Goal: Information Seeking & Learning: Learn about a topic

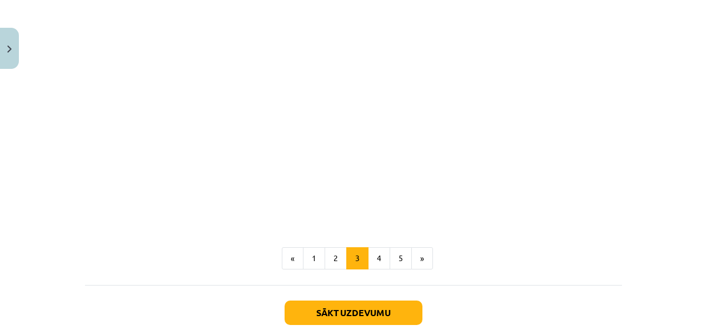
scroll to position [1103, 0]
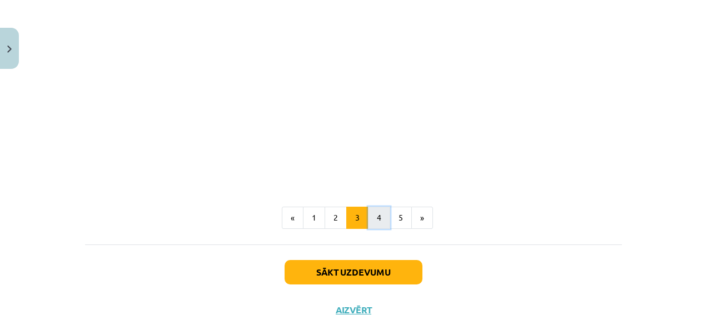
click at [368, 208] on button "4" at bounding box center [379, 218] width 22 height 22
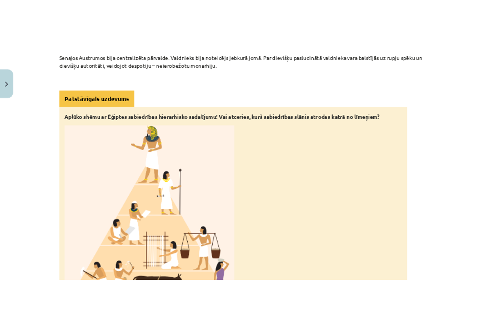
scroll to position [2589, 0]
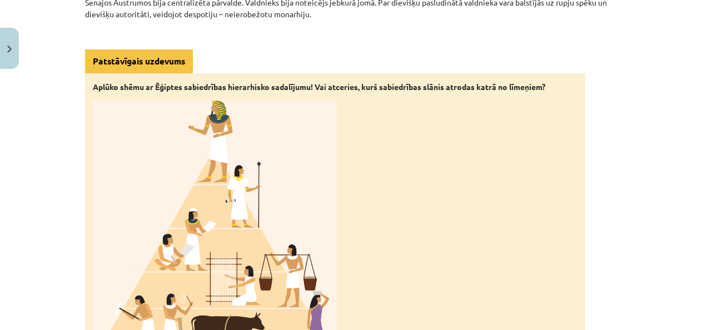
click at [242, 176] on img at bounding box center [215, 231] width 244 height 264
drag, startPoint x: 244, startPoint y: 162, endPoint x: 323, endPoint y: 88, distance: 107.7
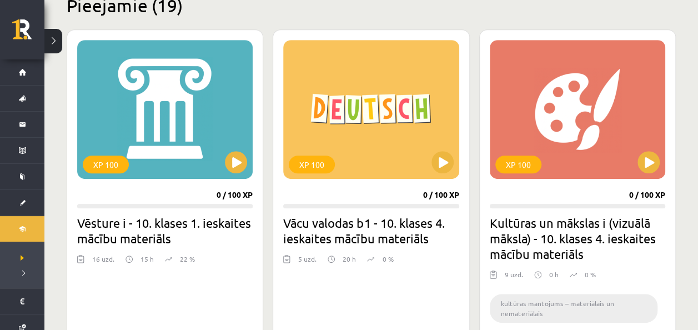
scroll to position [276, 0]
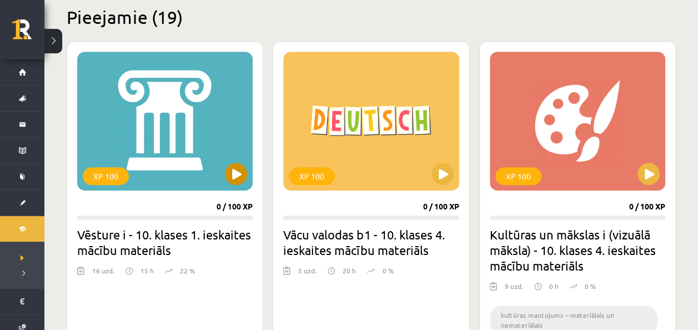
click at [224, 182] on div "XP 100" at bounding box center [165, 121] width 176 height 139
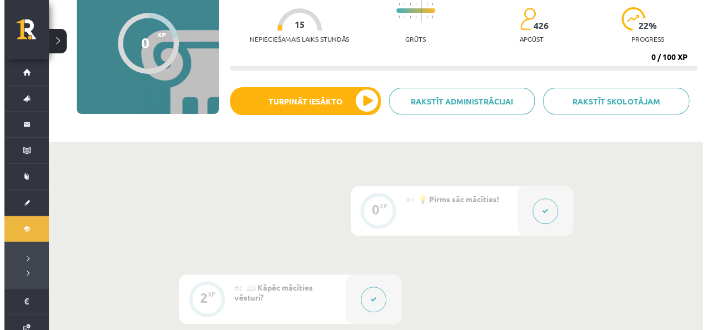
scroll to position [112, 0]
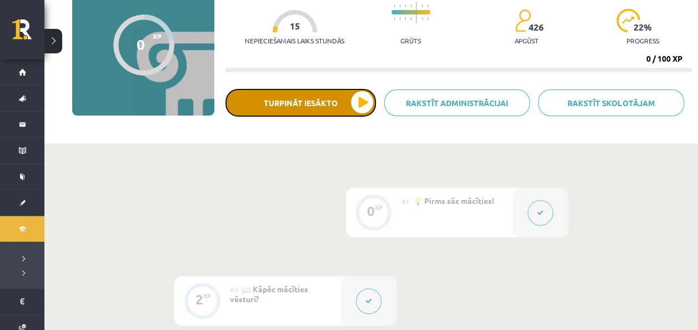
click at [363, 111] on button "Turpināt iesākto" at bounding box center [301, 103] width 151 height 28
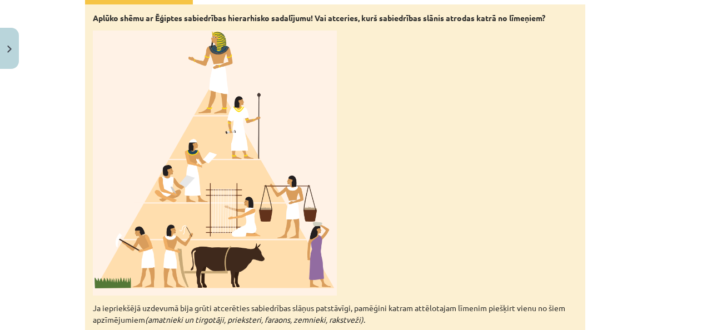
scroll to position [2671, 0]
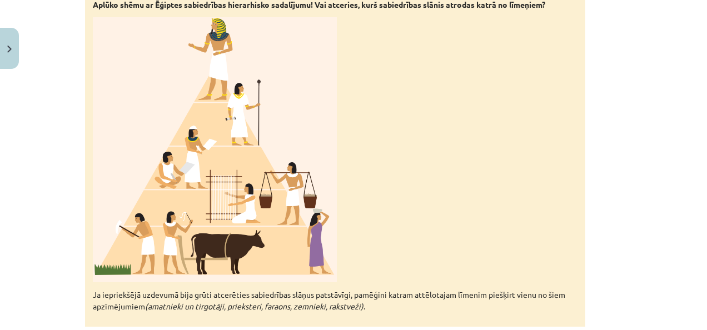
click at [333, 301] on icon "(amatnieki un tirgotāji, prieksteri, faraons, zemnieki, rakstveži)" at bounding box center [254, 306] width 218 height 10
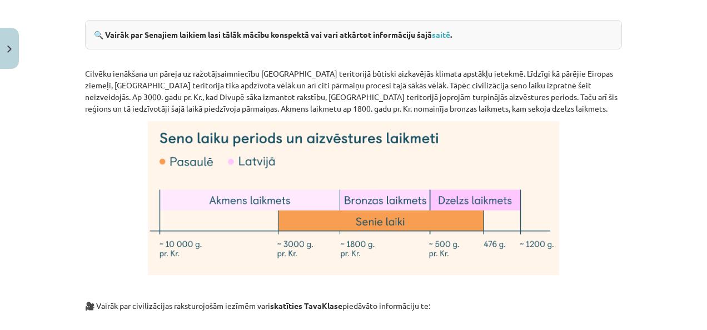
scroll to position [3012, 0]
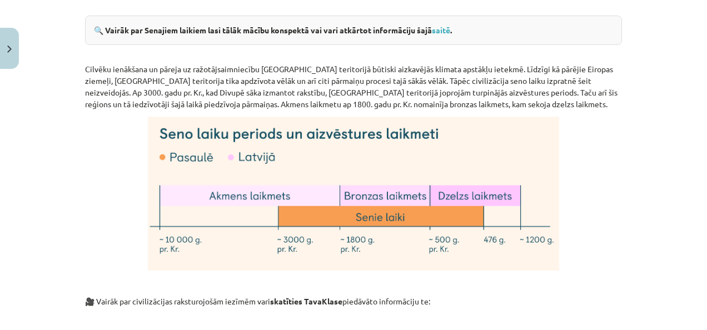
click at [693, 217] on div "Mācību tēma: Vēsture i - 10. klases 1. ieskaites mācību materiāls #3 📜 1. daļa.…" at bounding box center [353, 165] width 707 height 330
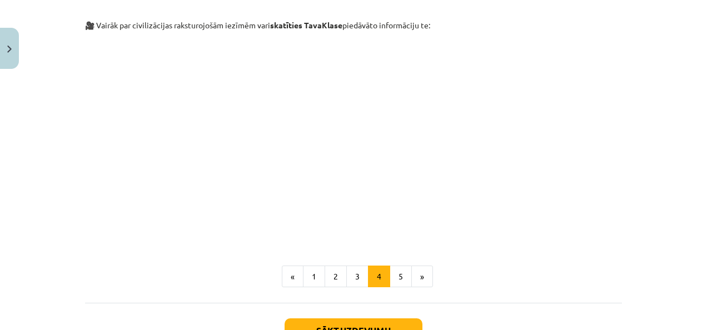
scroll to position [3348, 0]
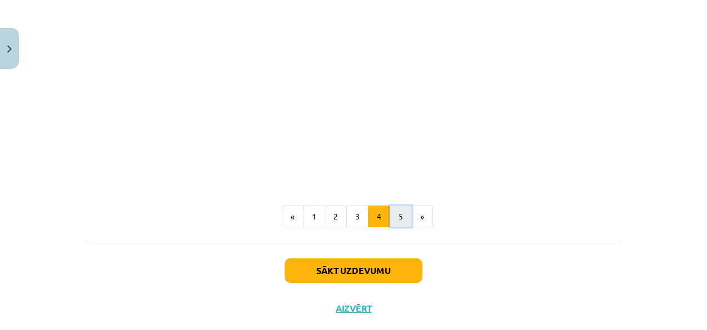
click at [397, 206] on button "5" at bounding box center [400, 217] width 22 height 22
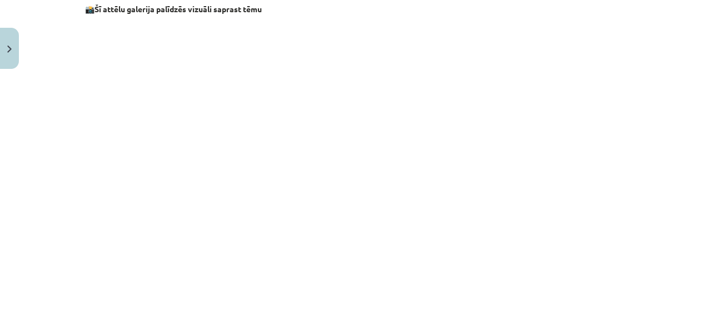
scroll to position [1183, 0]
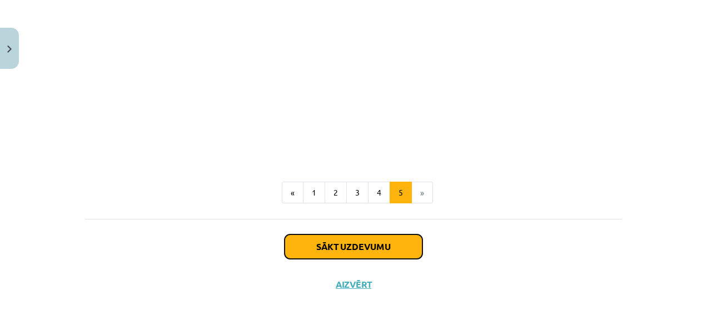
click at [390, 250] on button "Sākt uzdevumu" at bounding box center [353, 246] width 138 height 24
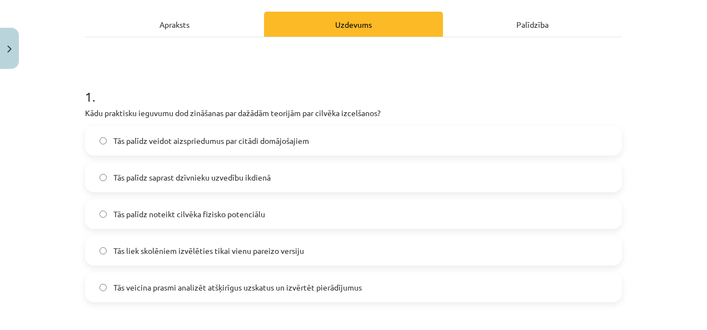
scroll to position [162, 0]
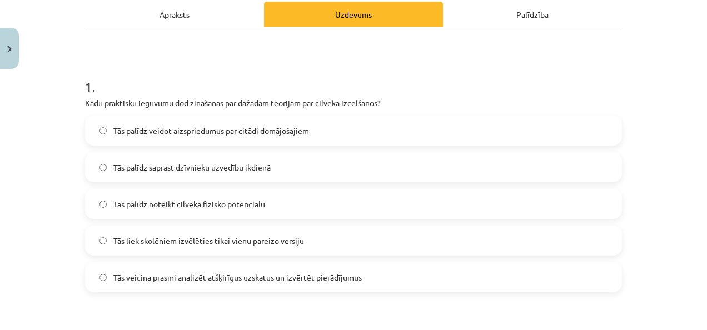
click at [514, 272] on label "Tās veicina prasmi analizēt atšķirīgus uzskatus un izvērtēt pierādījumus" at bounding box center [353, 277] width 534 height 28
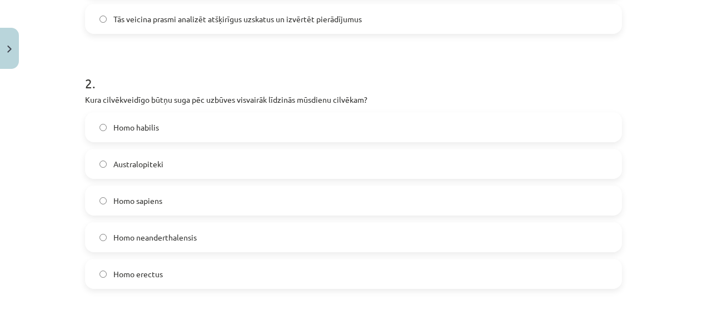
scroll to position [422, 0]
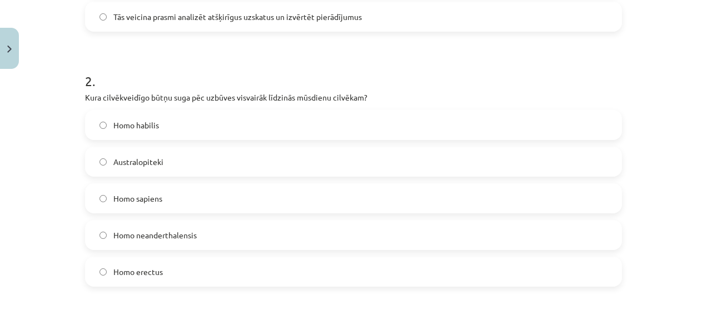
click at [484, 194] on label "Homo sapiens" at bounding box center [353, 198] width 534 height 28
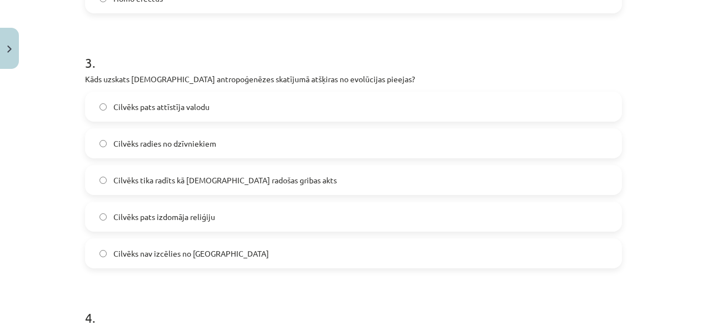
scroll to position [698, 0]
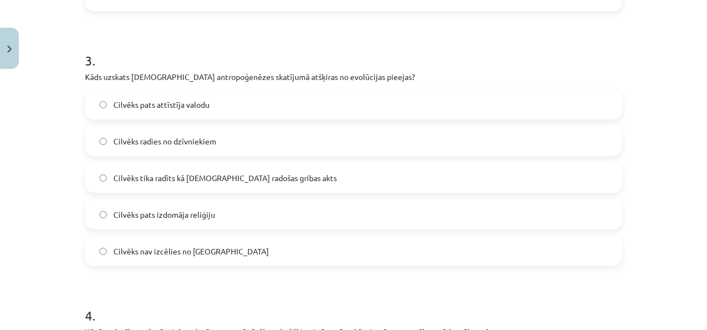
click at [387, 108] on label "Cilvēks pats attīstīja valodu" at bounding box center [353, 105] width 534 height 28
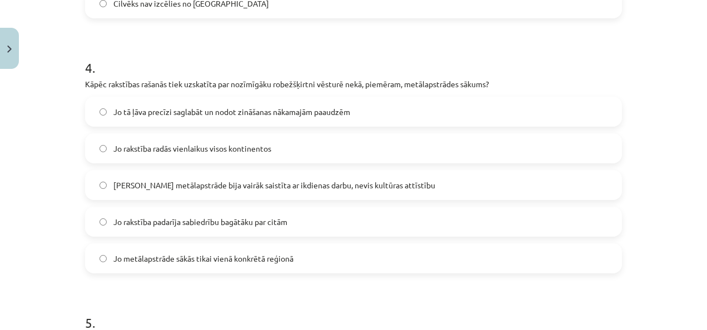
scroll to position [948, 0]
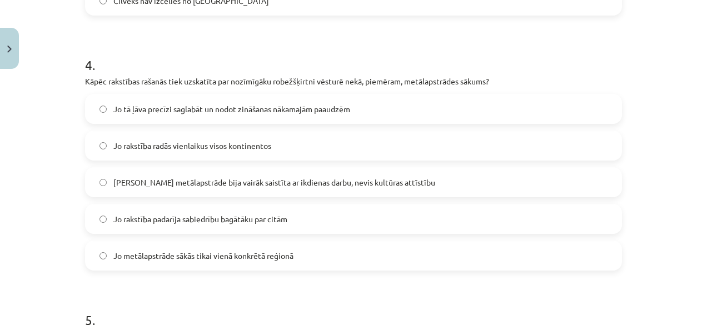
click at [392, 103] on label "Jo tā ļāva precīzi saglabāt un nodot zināšanas nākamajām paaudzēm" at bounding box center [353, 109] width 534 height 28
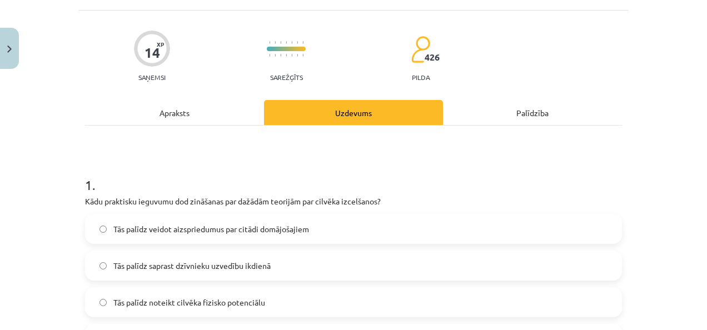
scroll to position [12, 0]
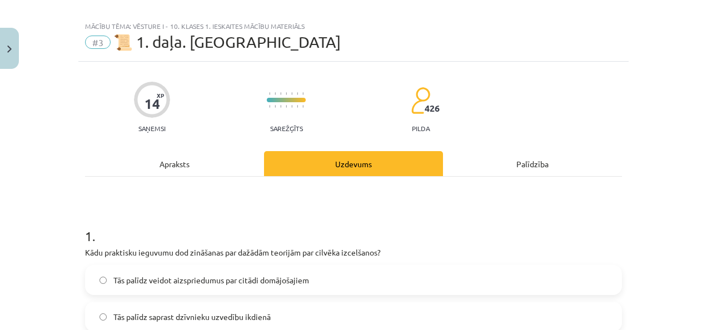
click at [197, 159] on div "Apraksts" at bounding box center [174, 163] width 179 height 25
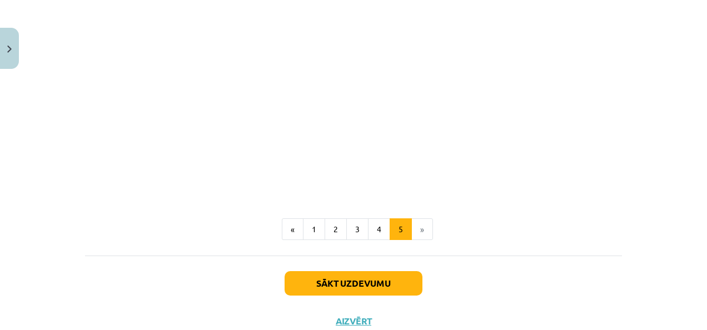
scroll to position [1183, 0]
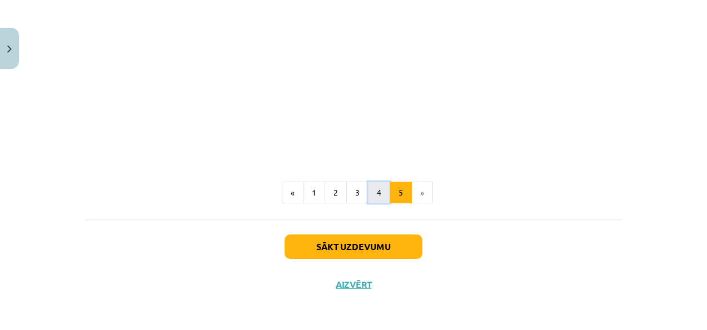
click at [371, 195] on button "4" at bounding box center [379, 193] width 22 height 22
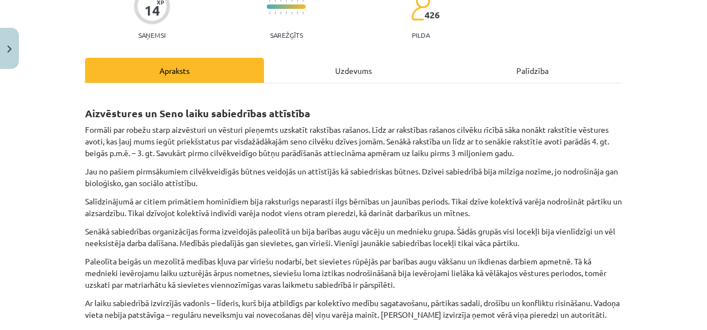
scroll to position [29, 0]
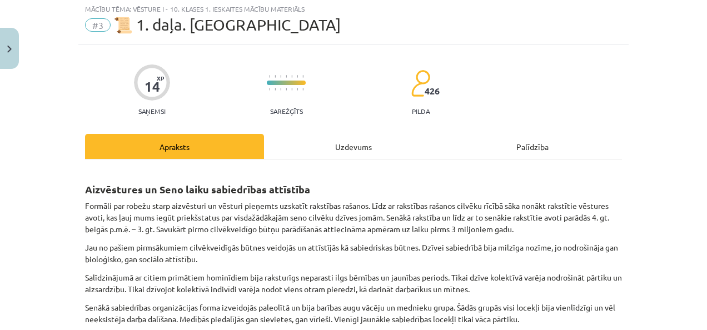
click at [366, 146] on div "Uzdevums" at bounding box center [353, 146] width 179 height 25
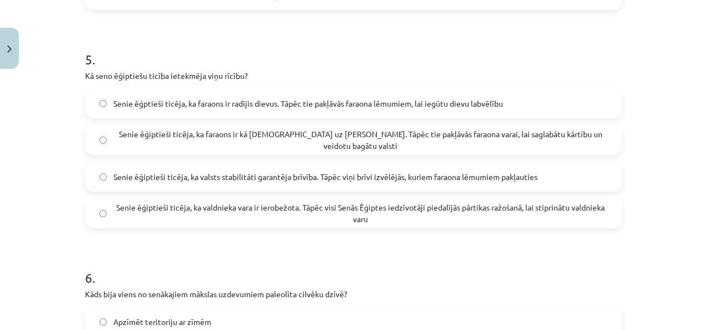
scroll to position [1217, 0]
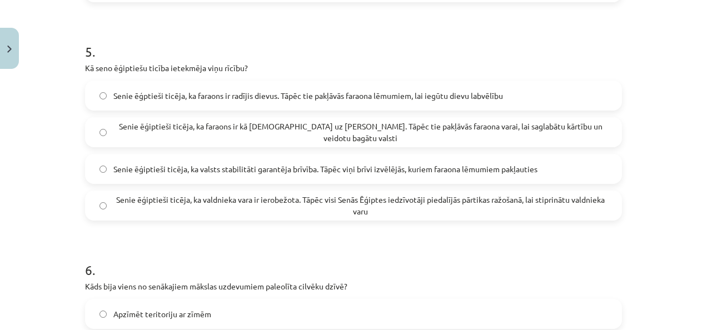
click at [171, 99] on span "Senie ēģptieši ticēja, ka faraons ir radījis dievus. Tāpēc tie pakļāvās faraona…" at bounding box center [307, 96] width 389 height 12
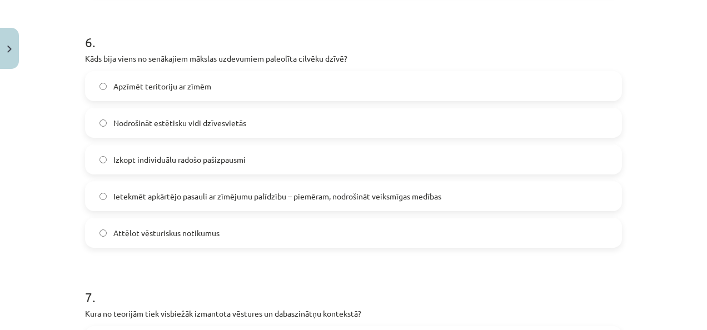
scroll to position [1447, 0]
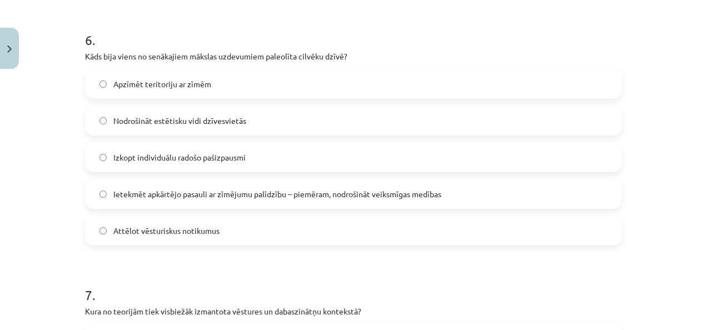
click at [506, 187] on label "Ietekmēt apkārtējo pasauli ar zīmējumu palīdzību – piemēram, nodrošināt veiksmī…" at bounding box center [353, 194] width 534 height 28
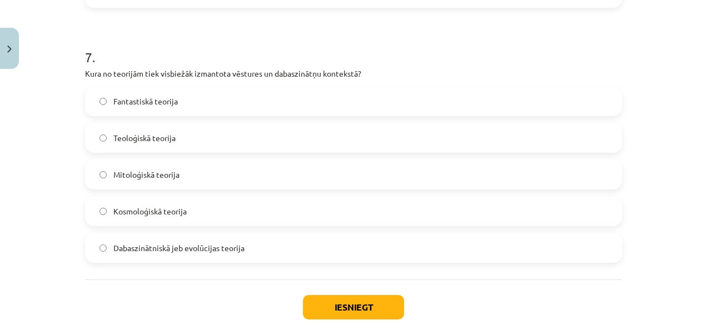
scroll to position [1682, 0]
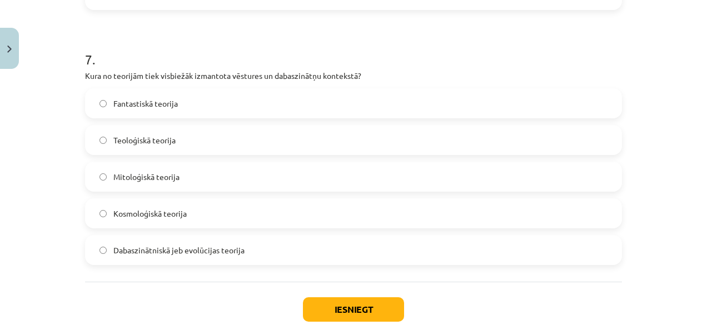
click at [538, 257] on label "Dabaszinātniskā jeb evolūcijas teorija" at bounding box center [353, 250] width 534 height 28
click at [373, 305] on button "Iesniegt" at bounding box center [353, 309] width 101 height 24
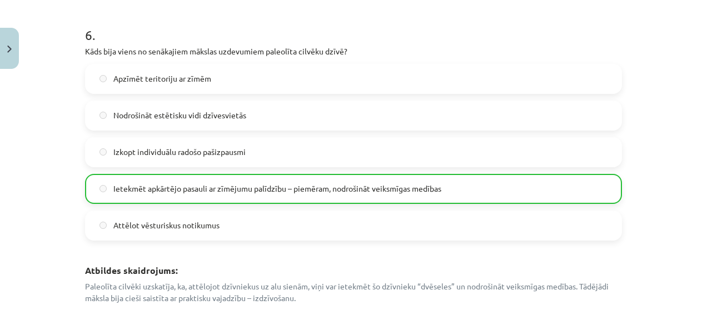
scroll to position [2062, 0]
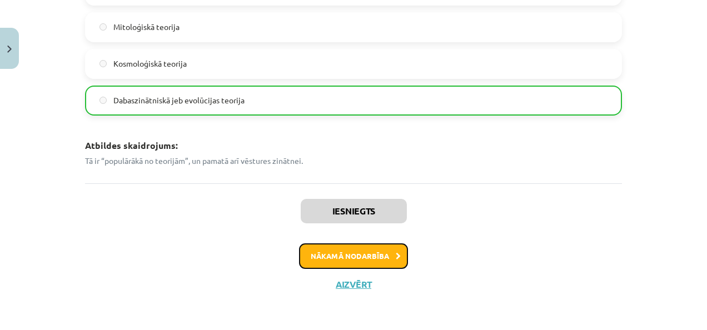
click at [384, 255] on button "Nākamā nodarbība" at bounding box center [353, 256] width 109 height 26
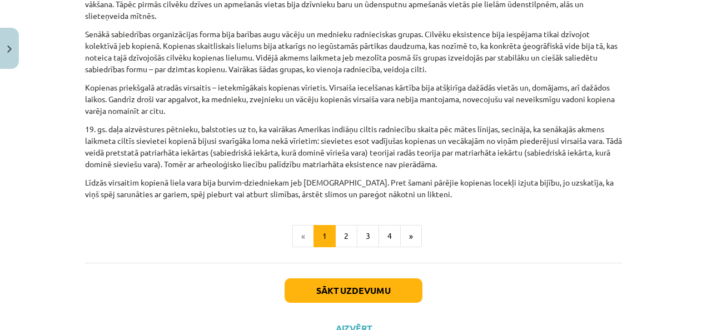
scroll to position [620, 0]
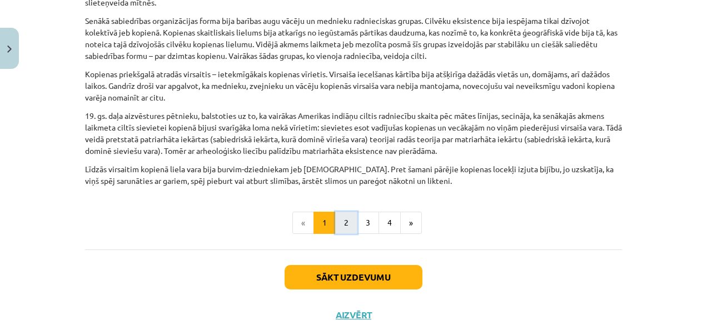
click at [346, 212] on button "2" at bounding box center [346, 223] width 22 height 22
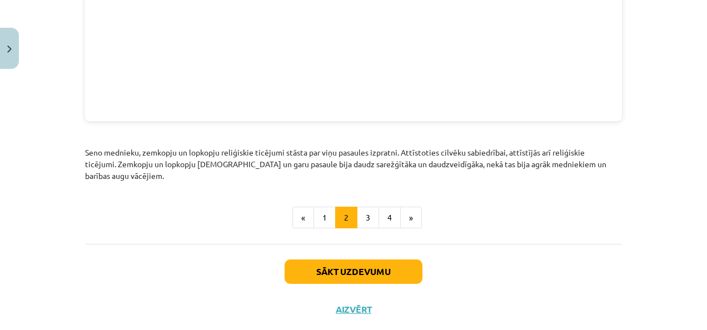
scroll to position [1338, 0]
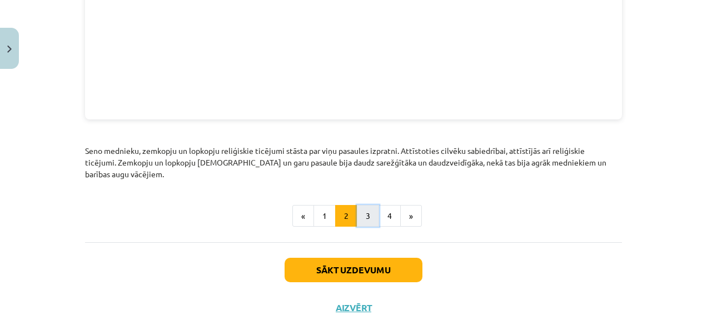
click at [361, 205] on button "3" at bounding box center [368, 216] width 22 height 22
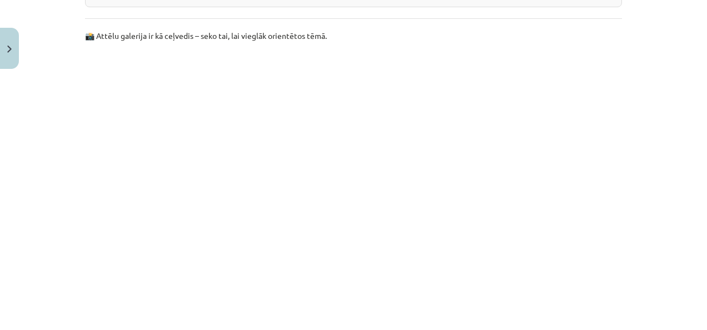
scroll to position [2650, 0]
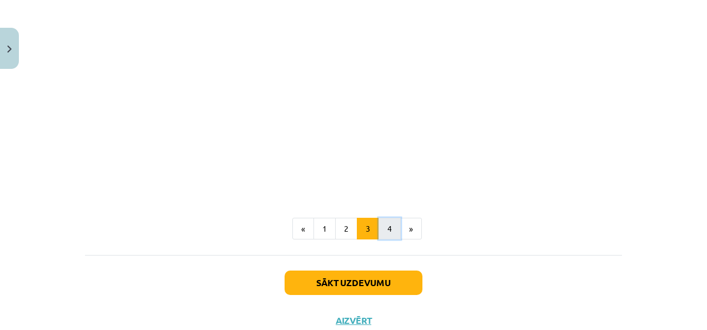
click at [386, 218] on button "4" at bounding box center [389, 229] width 22 height 22
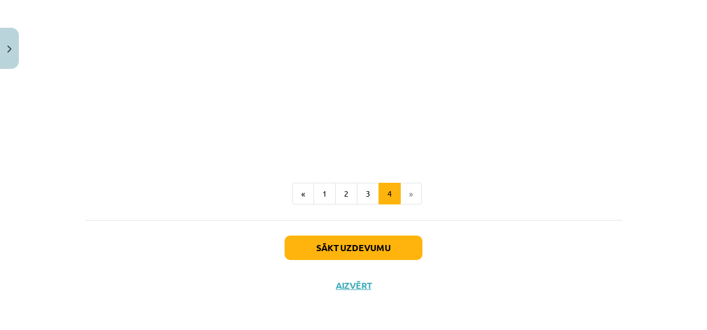
scroll to position [869, 0]
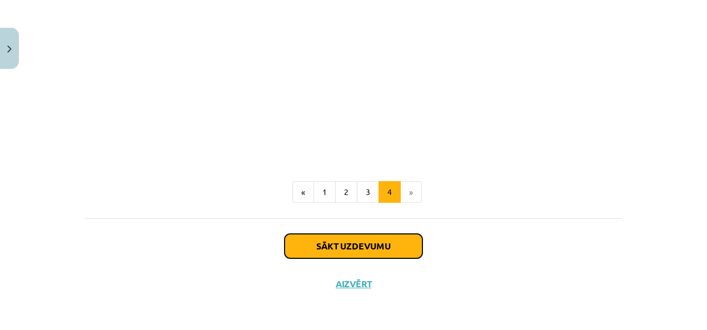
click at [353, 237] on button "Sākt uzdevumu" at bounding box center [353, 246] width 138 height 24
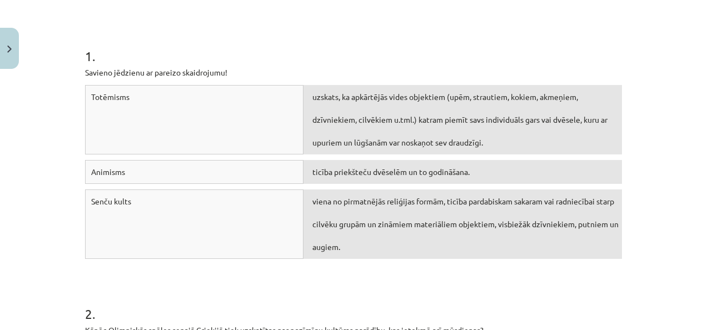
scroll to position [203, 0]
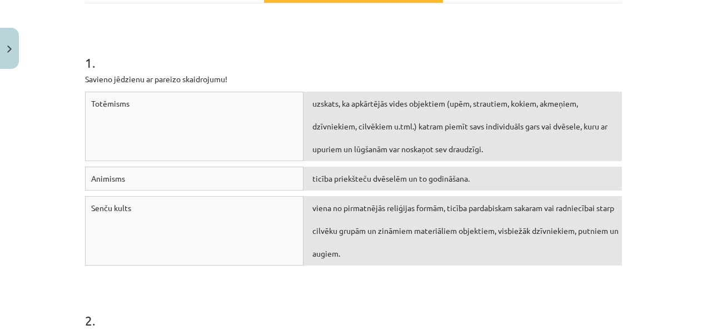
click at [497, 231] on span "viena no pirmatnējās reliģijas formām, ticība pardabiskam sakaram vai radniecīb…" at bounding box center [465, 231] width 306 height 56
drag, startPoint x: 214, startPoint y: 128, endPoint x: 140, endPoint y: 125, distance: 73.9
click at [210, 146] on div "Totēmisms" at bounding box center [194, 126] width 218 height 69
click at [135, 102] on div "Totēmisms" at bounding box center [194, 126] width 218 height 69
drag, startPoint x: 139, startPoint y: 106, endPoint x: 189, endPoint y: 128, distance: 54.5
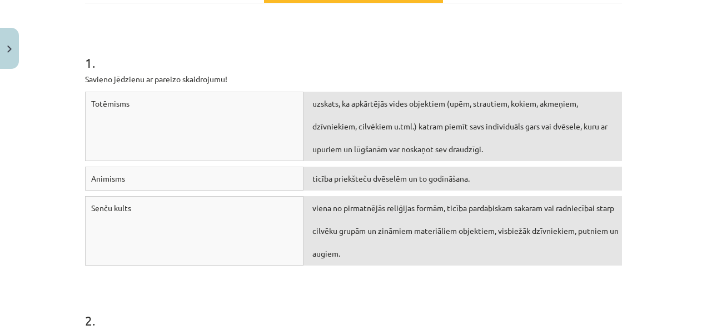
click at [188, 128] on div "Totēmisms" at bounding box center [194, 126] width 218 height 69
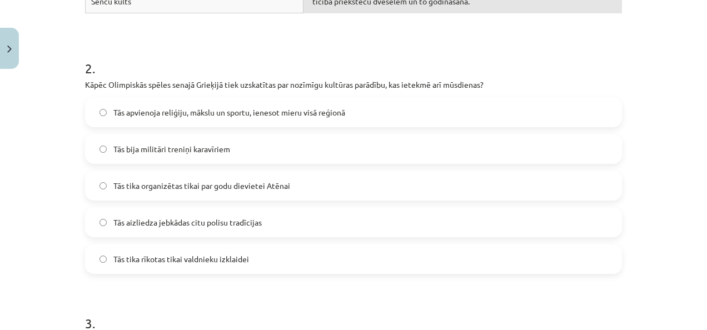
scroll to position [472, 0]
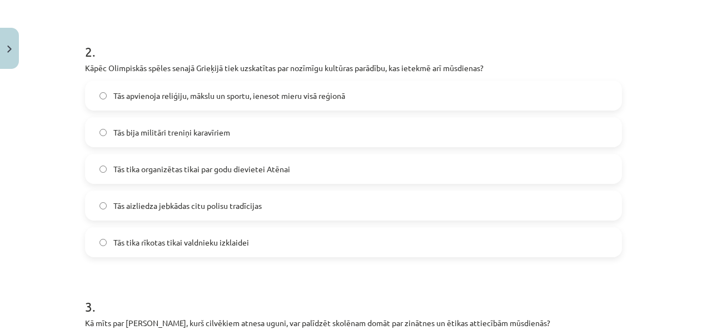
click at [359, 94] on label "Tās apvienoja reliģiju, mākslu un sportu, ienesot mieru visā reģionā" at bounding box center [353, 96] width 534 height 28
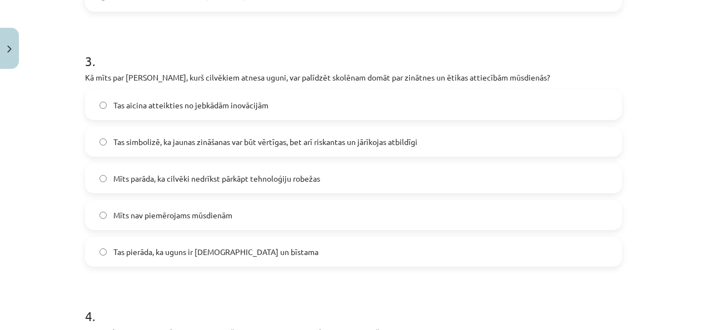
scroll to position [724, 0]
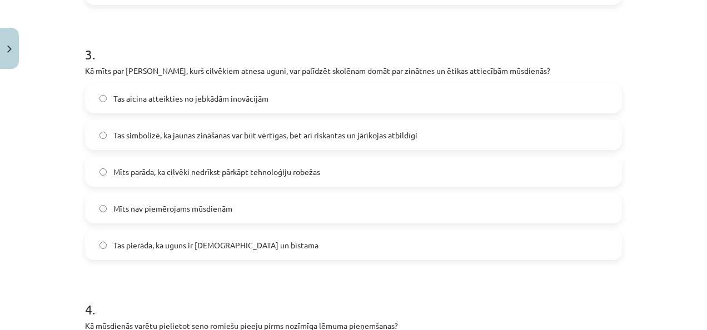
click at [483, 137] on label "Tas simbolizē, ka jaunas zināšanas var būt vērtīgas, bet arī riskantas un jārīk…" at bounding box center [353, 135] width 534 height 28
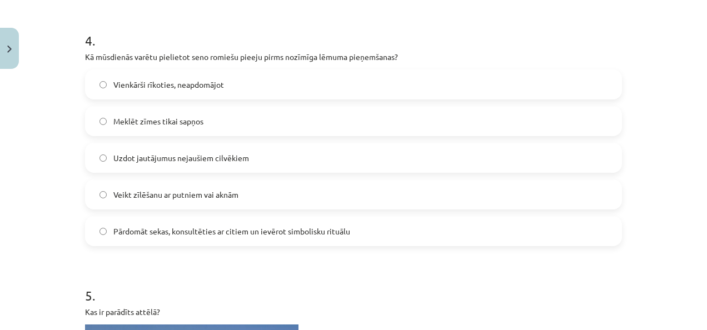
scroll to position [1020, 0]
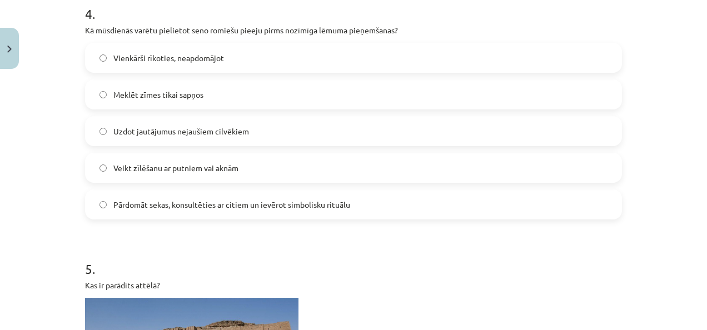
click at [489, 206] on label "Pārdomāt sekas, konsultēties ar citiem un ievērot simbolisku rituālu" at bounding box center [353, 205] width 534 height 28
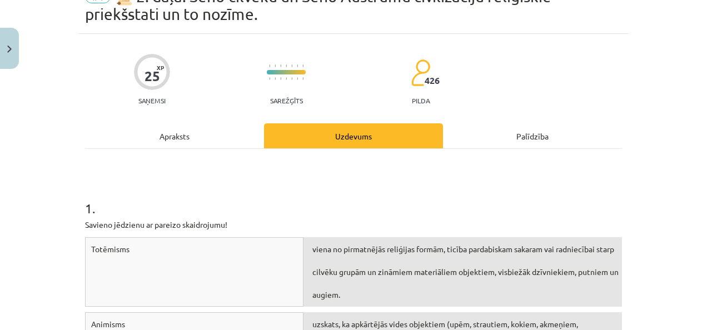
scroll to position [0, 0]
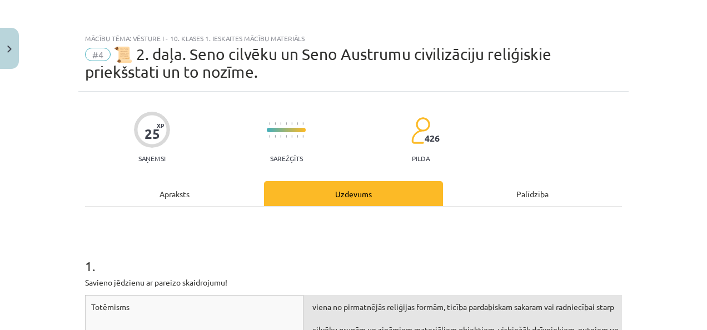
click at [163, 199] on div "Apraksts" at bounding box center [174, 193] width 179 height 25
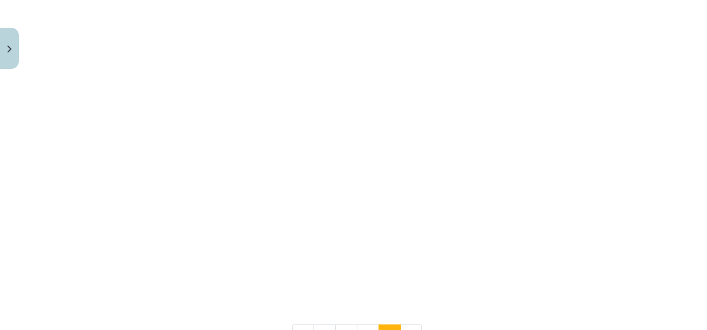
scroll to position [869, 0]
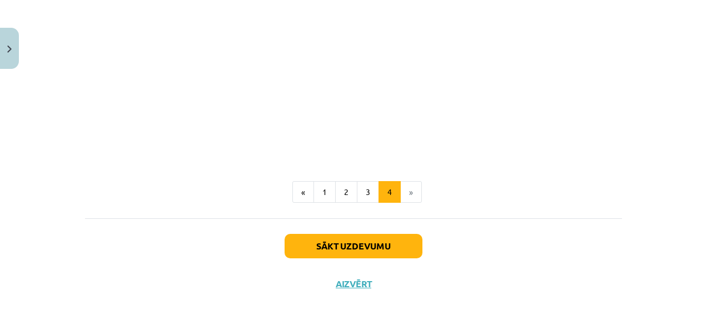
click at [346, 198] on button "2" at bounding box center [346, 192] width 22 height 22
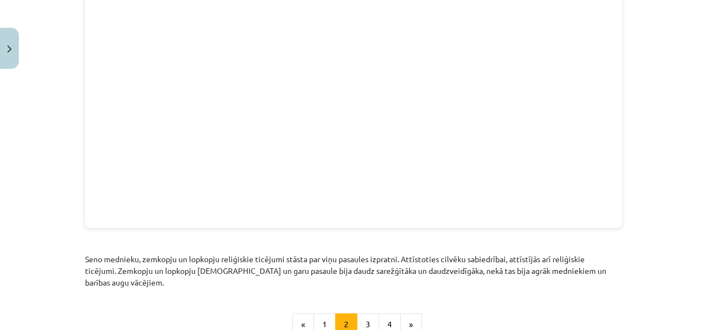
scroll to position [1349, 0]
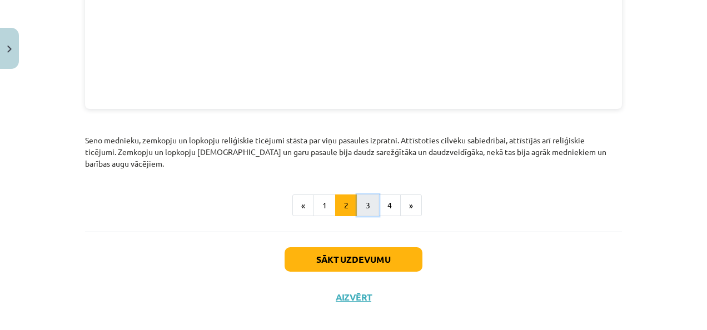
click at [357, 196] on button "3" at bounding box center [368, 205] width 22 height 22
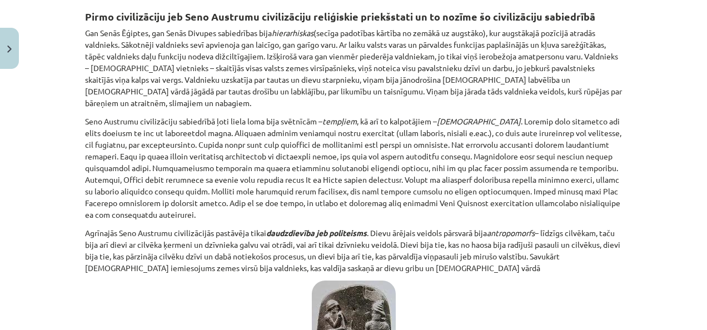
scroll to position [176, 0]
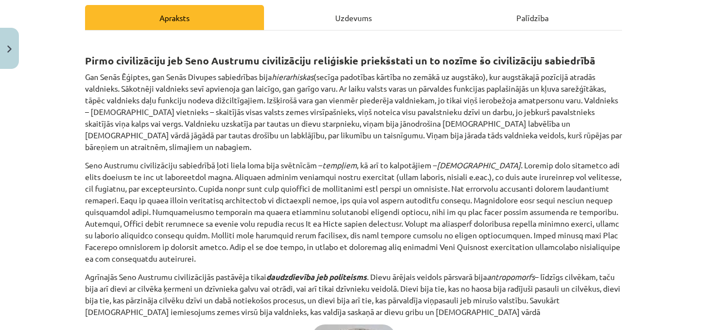
click at [340, 12] on div "Uzdevums" at bounding box center [353, 17] width 179 height 25
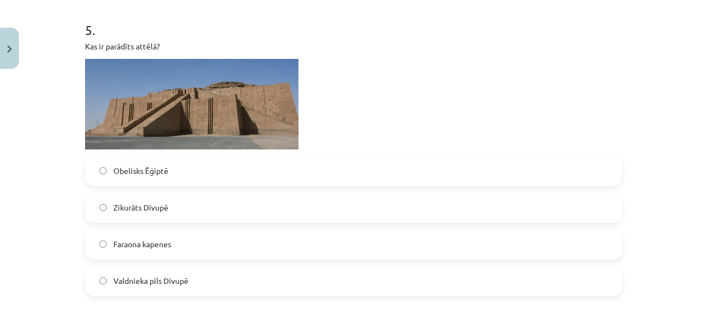
scroll to position [1266, 0]
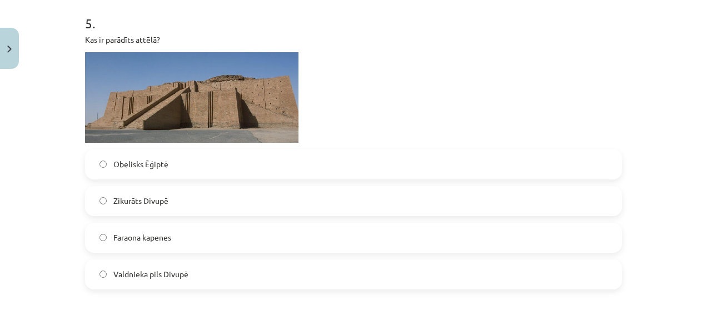
click at [369, 194] on label "Zikurāts Divupē" at bounding box center [353, 201] width 534 height 28
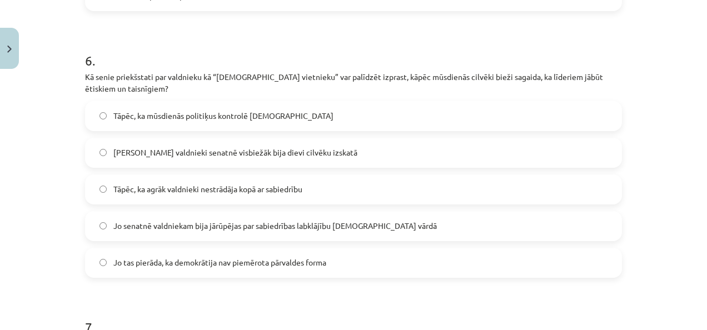
scroll to position [1547, 0]
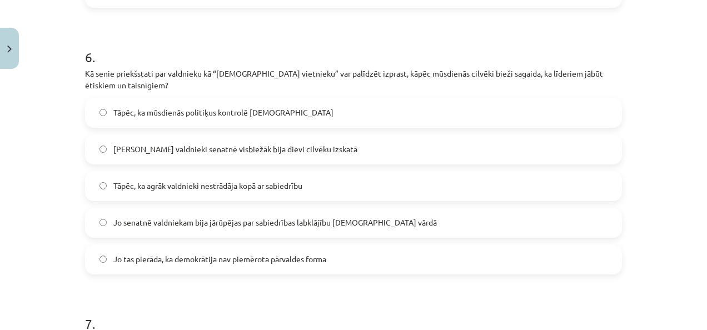
click at [497, 229] on label "Jo senatnē valdniekam bija jārūpējas par sabiedrības labklājību dievu vārdā" at bounding box center [353, 223] width 534 height 28
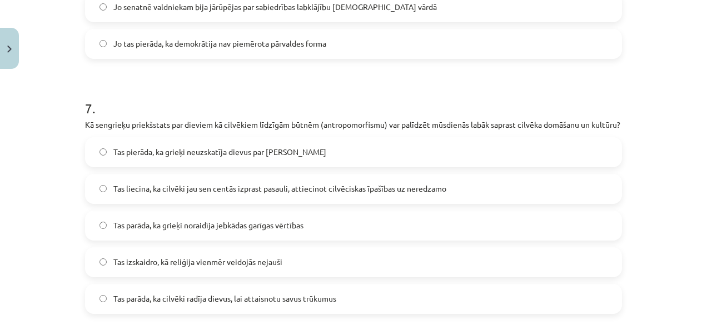
scroll to position [1783, 0]
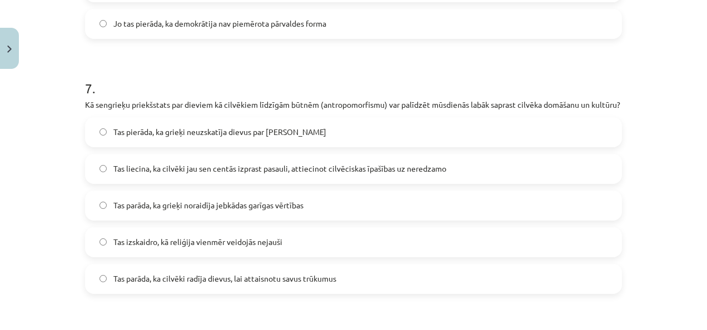
click at [547, 183] on label "Tas liecina, ka cilvēki jau sen centās izprast pasauli, attiecinot cilvēciskas …" at bounding box center [353, 169] width 534 height 28
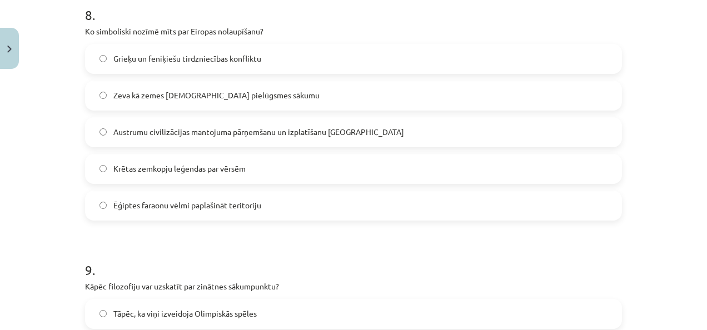
scroll to position [2104, 0]
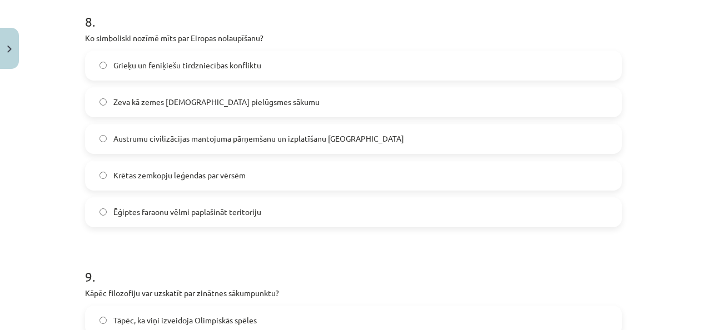
click at [491, 214] on label "Ēģiptes faraonu vēlmi paplašināt teritoriju" at bounding box center [353, 212] width 534 height 28
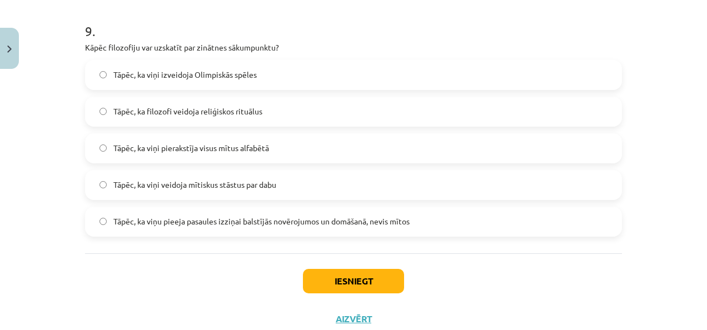
scroll to position [2360, 0]
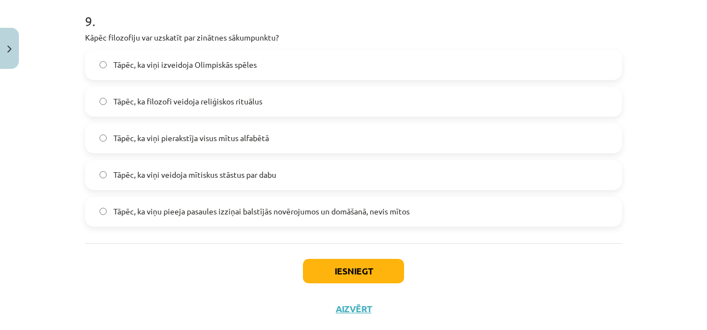
click at [557, 218] on label "Tāpēc, ka viņu pieeja pasaules izziņai balstījās novērojumos un domāšanā, nevis…" at bounding box center [353, 212] width 534 height 28
click at [356, 283] on button "Iesniegt" at bounding box center [353, 271] width 101 height 24
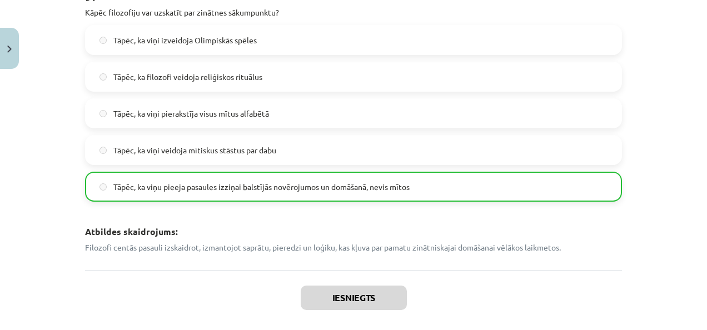
scroll to position [2861, 0]
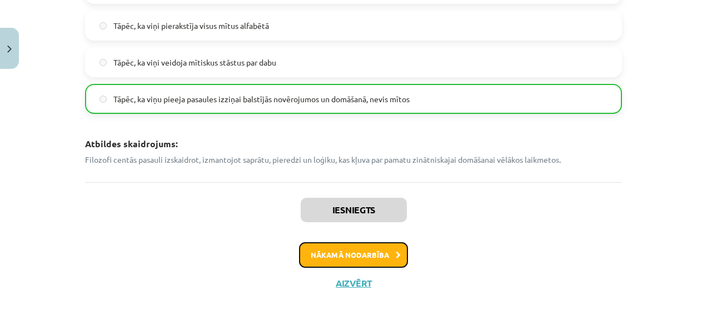
click at [371, 252] on button "Nākamā nodarbība" at bounding box center [353, 255] width 109 height 26
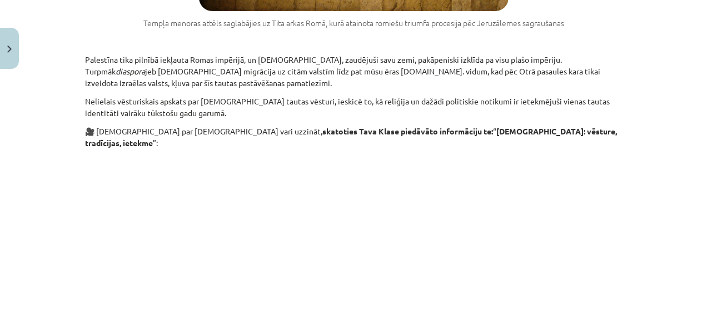
scroll to position [1559, 0]
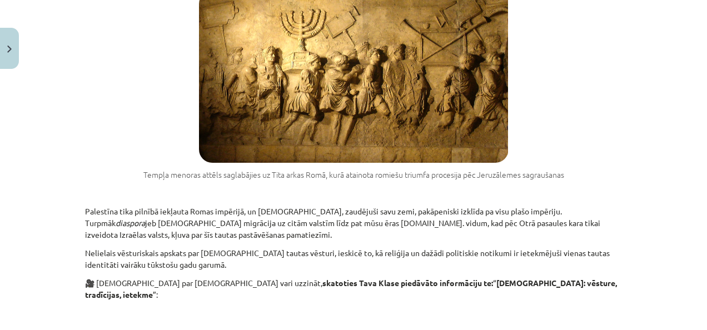
click at [514, 278] on b "Jūdaisms: vēsture, tradīcijas, ietekme" at bounding box center [351, 289] width 532 height 22
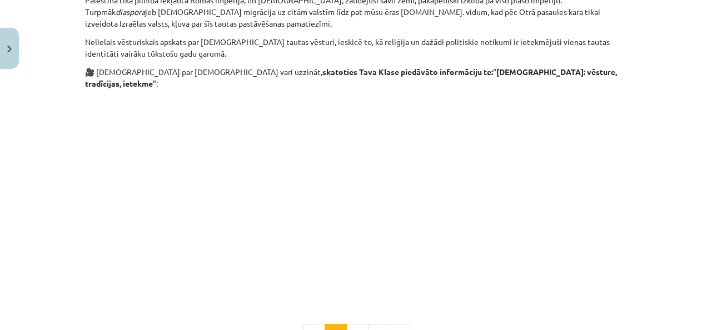
scroll to position [1802, 0]
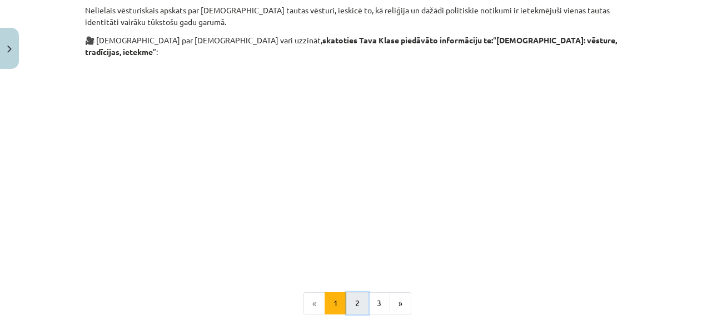
click at [358, 292] on button "2" at bounding box center [357, 303] width 22 height 22
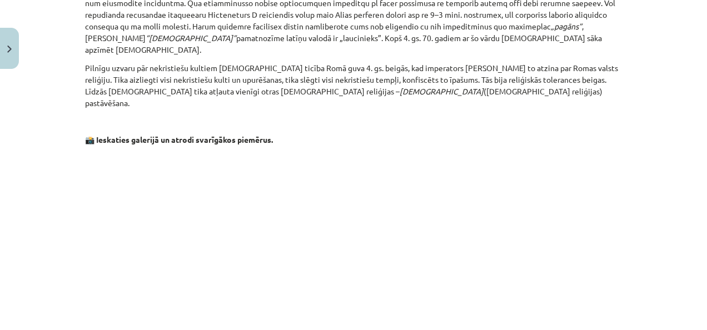
scroll to position [1856, 0]
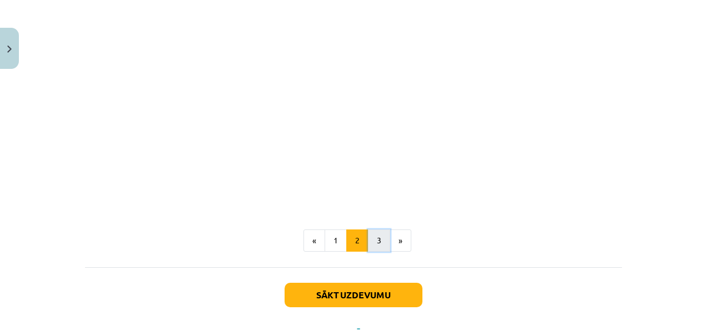
click at [373, 229] on button "3" at bounding box center [379, 240] width 22 height 22
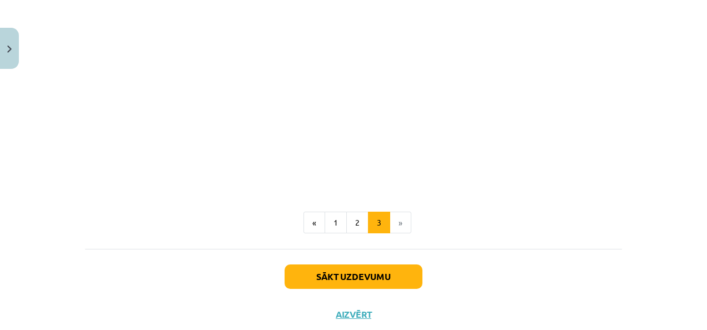
scroll to position [961, 0]
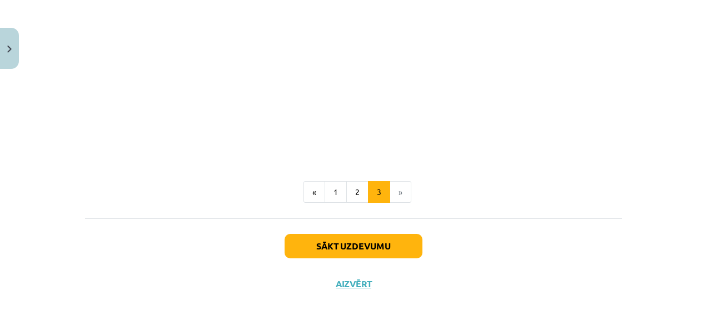
click at [351, 257] on div "Sākt uzdevumu Aizvērt" at bounding box center [353, 257] width 537 height 78
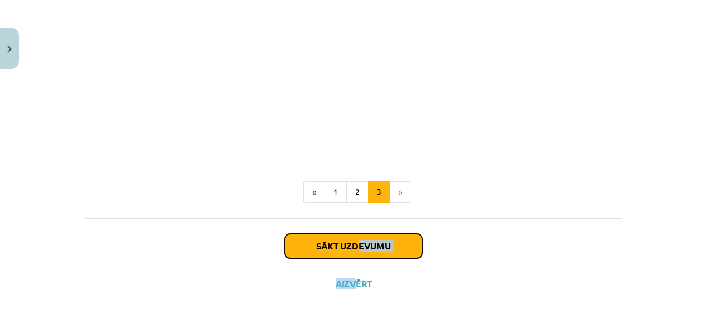
drag, startPoint x: 351, startPoint y: 257, endPoint x: 310, endPoint y: 249, distance: 41.9
click at [310, 249] on button "Sākt uzdevumu" at bounding box center [353, 246] width 138 height 24
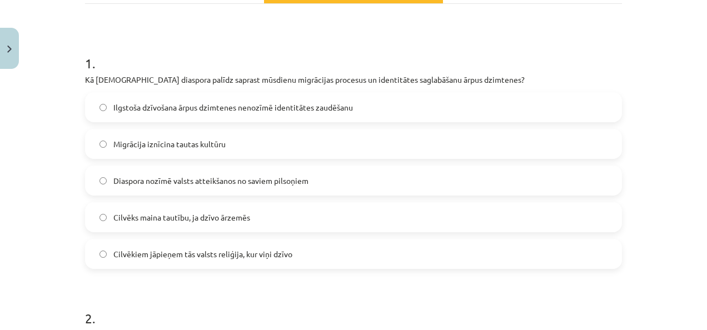
scroll to position [208, 0]
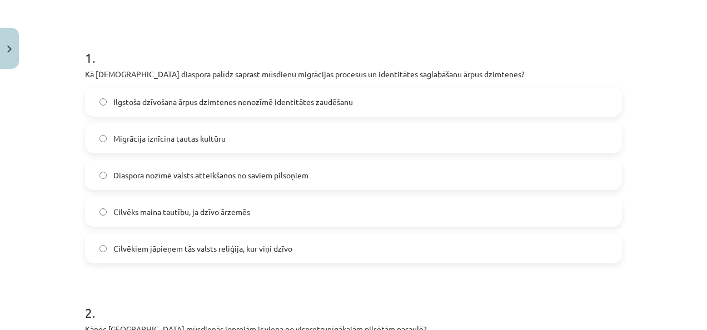
click at [459, 107] on label "Ilgstoša dzīvošana ārpus dzimtenes nenozīmē identitātes zaudēšanu" at bounding box center [353, 102] width 534 height 28
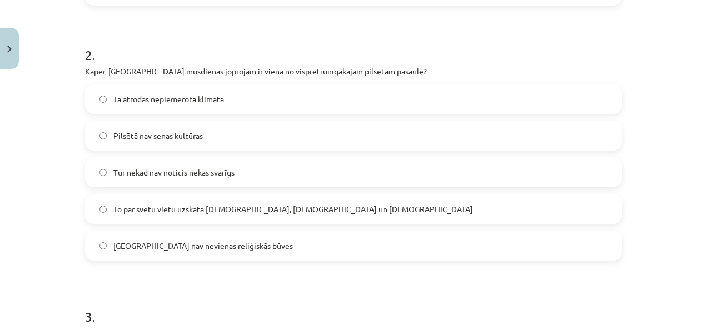
scroll to position [472, 0]
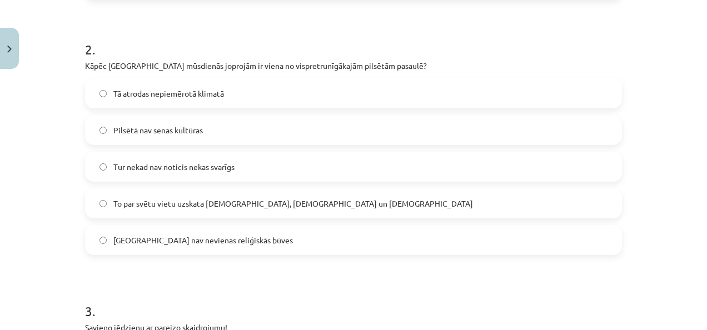
click at [462, 196] on label "To par svētu vietu uzskata ebreji, kristieši un musulmaņi" at bounding box center [353, 203] width 534 height 28
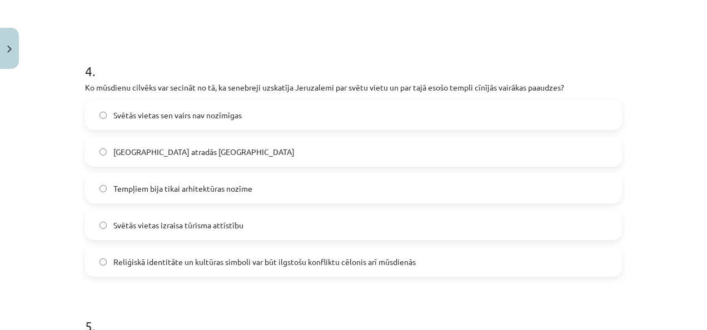
scroll to position [958, 0]
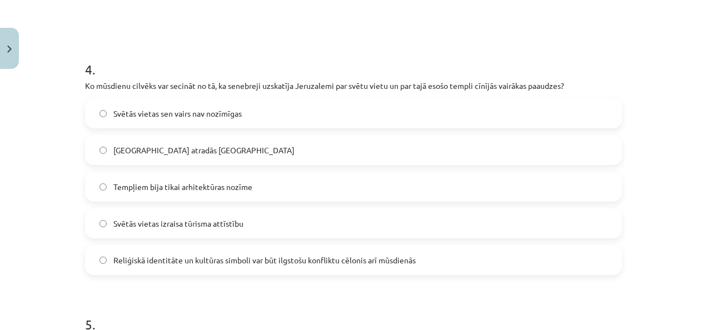
click at [506, 267] on label "Reliģiskā identitāte un kultūras simboli var būt ilgstošu konfliktu cēlonis arī…" at bounding box center [353, 260] width 534 height 28
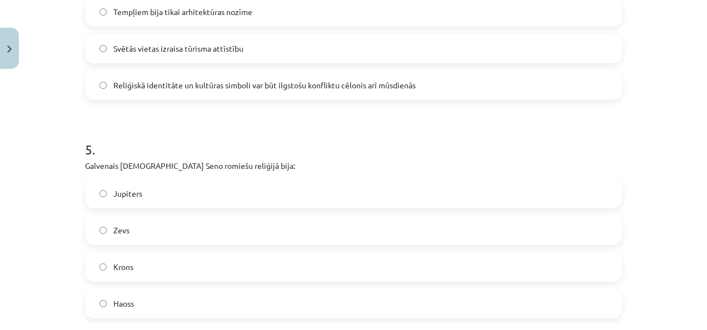
scroll to position [1166, 0]
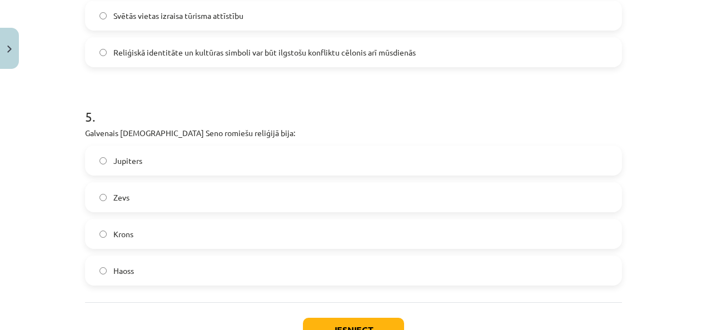
click at [533, 198] on label "Zevs" at bounding box center [353, 197] width 534 height 28
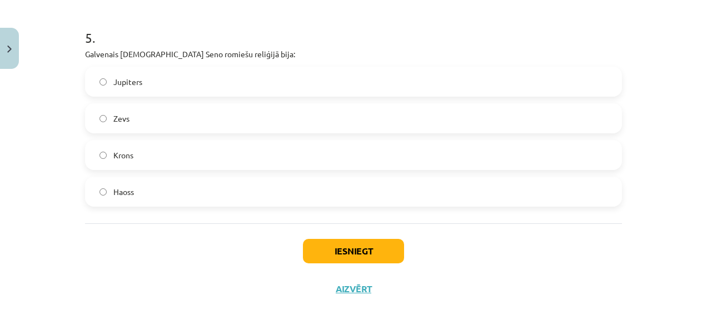
scroll to position [1250, 0]
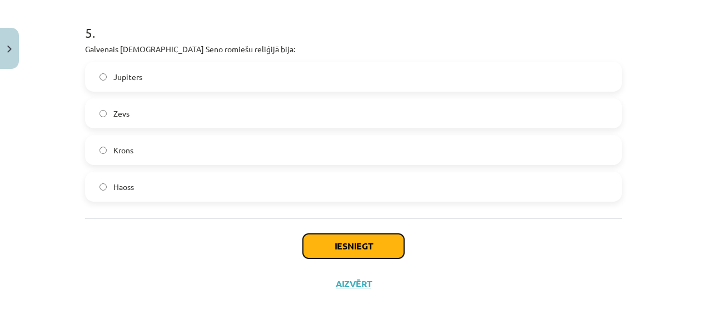
click at [306, 244] on button "Iesniegt" at bounding box center [353, 246] width 101 height 24
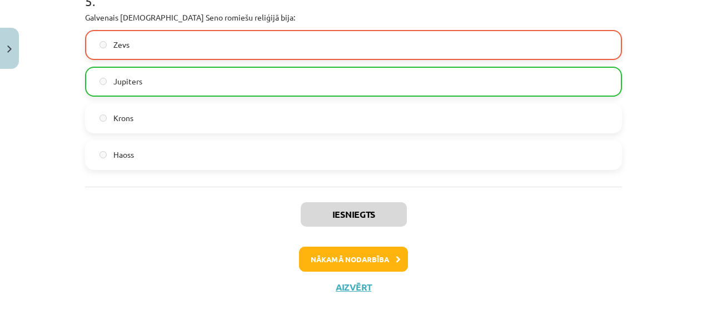
scroll to position [1439, 0]
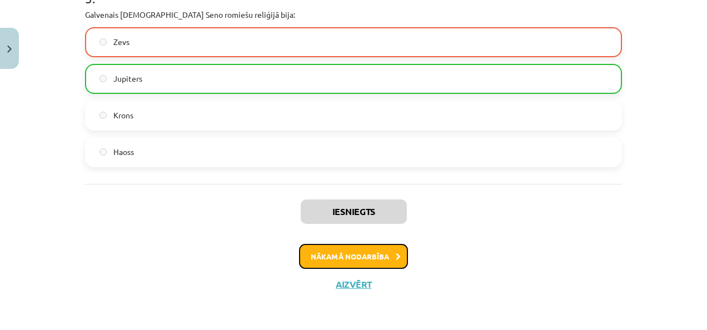
click at [347, 262] on button "Nākamā nodarbība" at bounding box center [353, 257] width 109 height 26
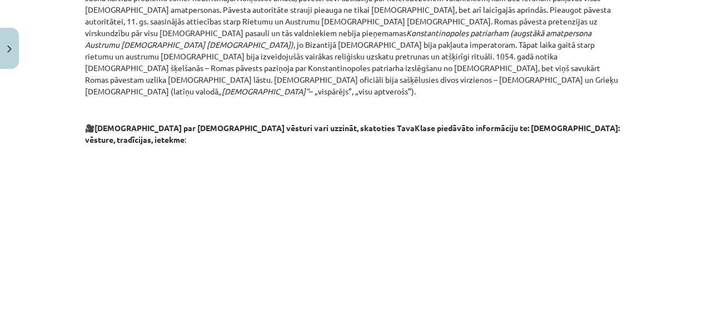
scroll to position [1823, 0]
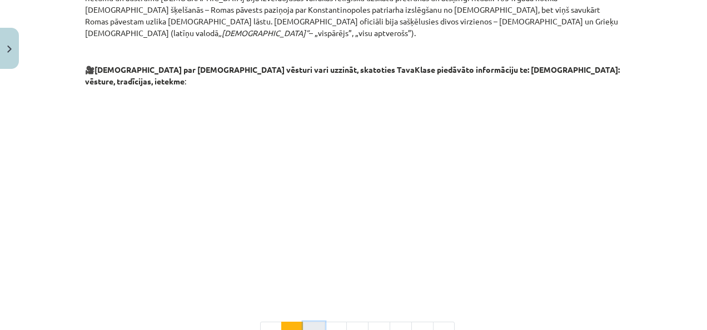
click at [313, 322] on button "2" at bounding box center [314, 333] width 22 height 22
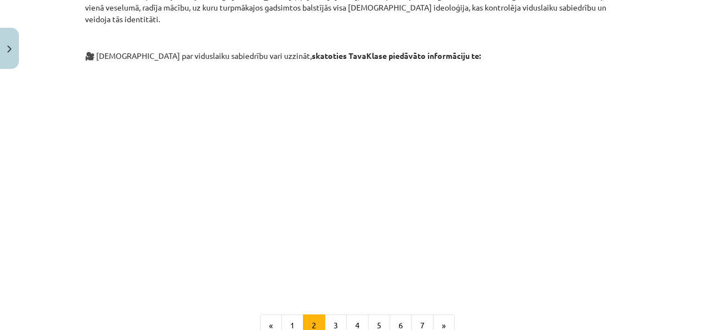
scroll to position [679, 0]
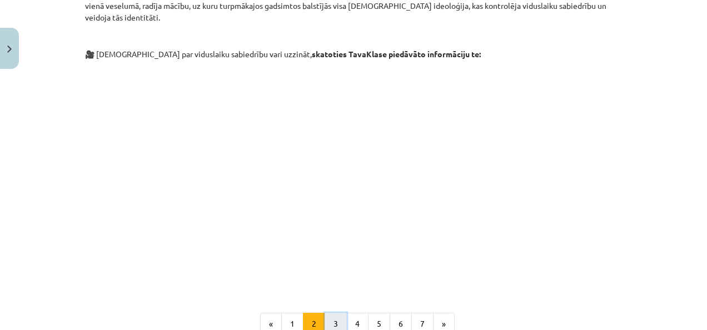
click at [330, 313] on button "3" at bounding box center [335, 324] width 22 height 22
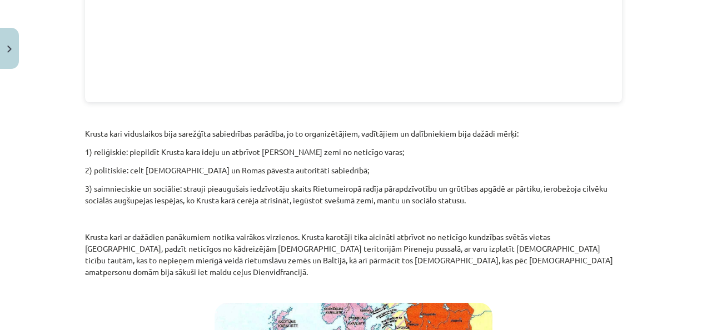
scroll to position [1847, 0]
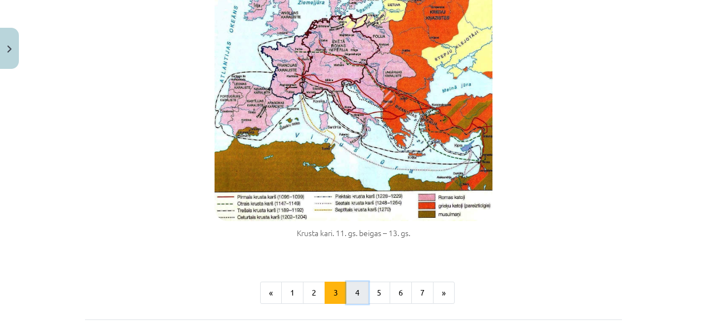
click at [350, 282] on button "4" at bounding box center [357, 293] width 22 height 22
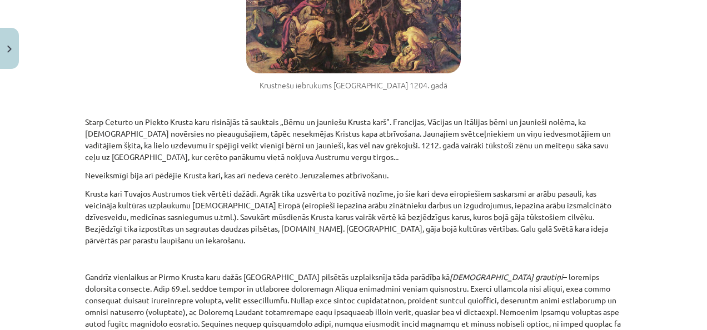
scroll to position [1339, 0]
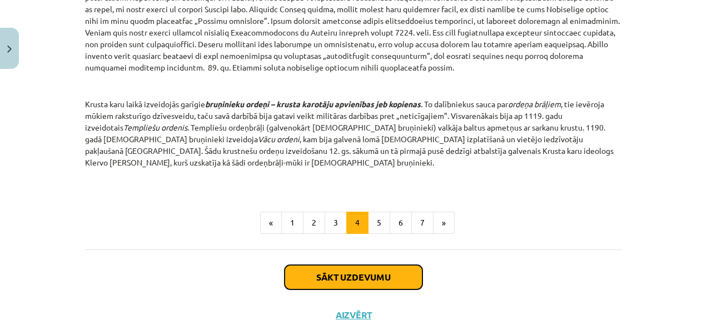
click at [385, 265] on button "Sākt uzdevumu" at bounding box center [353, 277] width 138 height 24
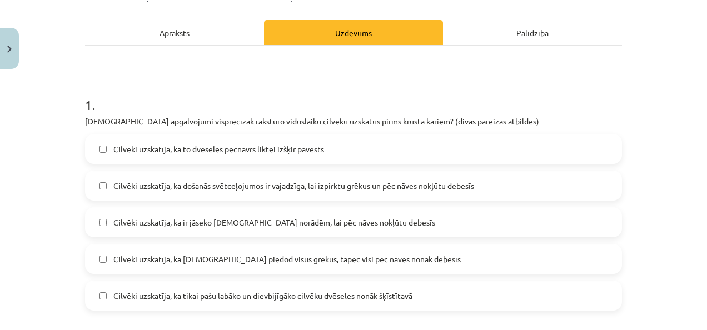
scroll to position [183, 0]
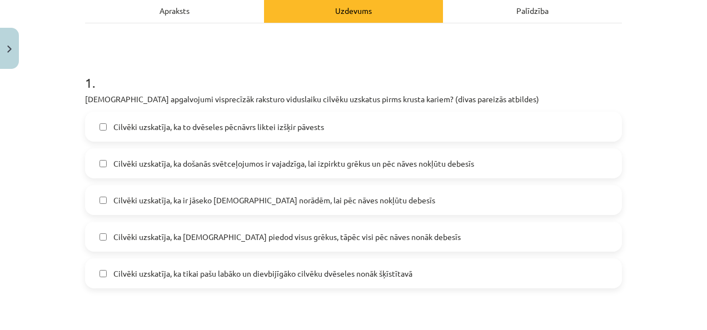
click at [483, 223] on label "Cilvēki uzskatīja, ka Dievs piedod visus grēkus, tāpēc visi pēc nāves nonāk deb…" at bounding box center [353, 237] width 534 height 28
click at [473, 149] on label "Cilvēki uzskatīja, ka došanās svētceļojumos ir vajadzīga, lai izpirktu grēkus u…" at bounding box center [353, 163] width 534 height 28
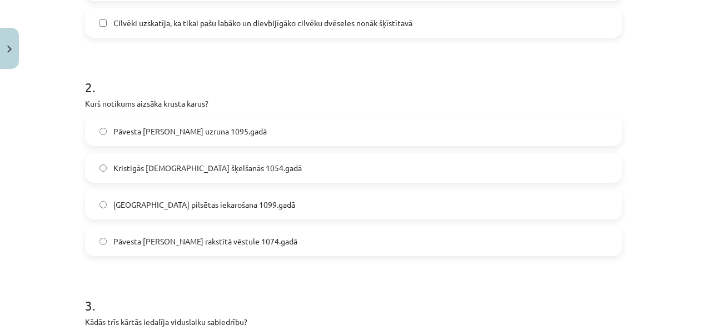
scroll to position [435, 0]
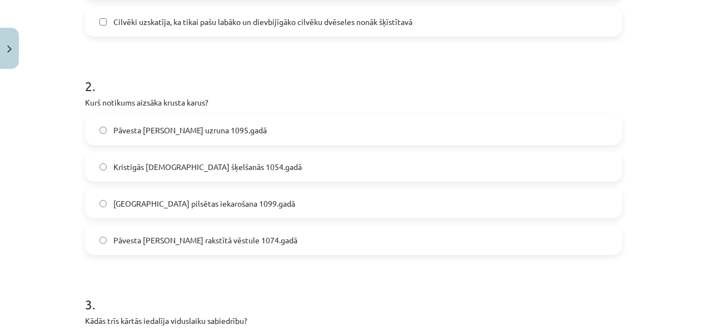
click at [365, 153] on label "Kristigās baznīcas šķelšanās 1054.gadā" at bounding box center [353, 167] width 534 height 28
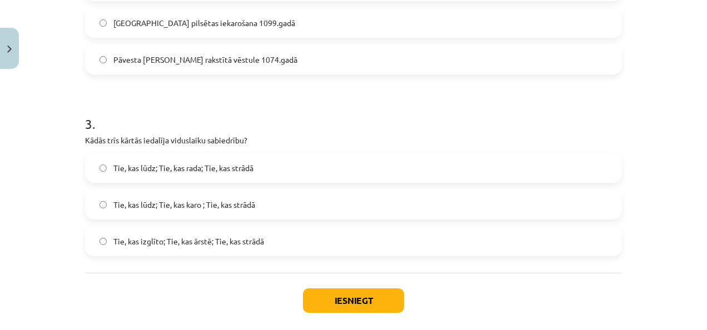
scroll to position [617, 0]
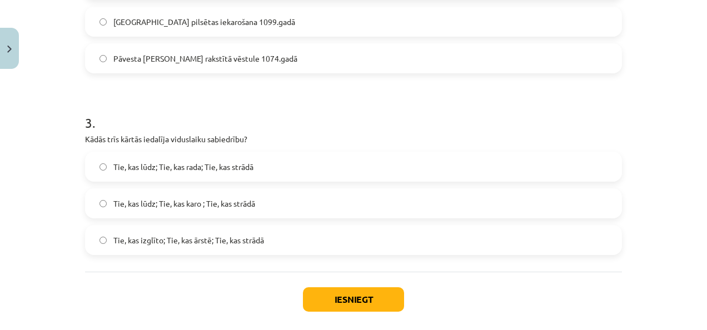
click at [482, 189] on label "Tie, kas lūdz; Tie, kas karo ; Tie, kas strādā" at bounding box center [353, 203] width 534 height 28
click at [357, 287] on button "Iesniegt" at bounding box center [353, 299] width 101 height 24
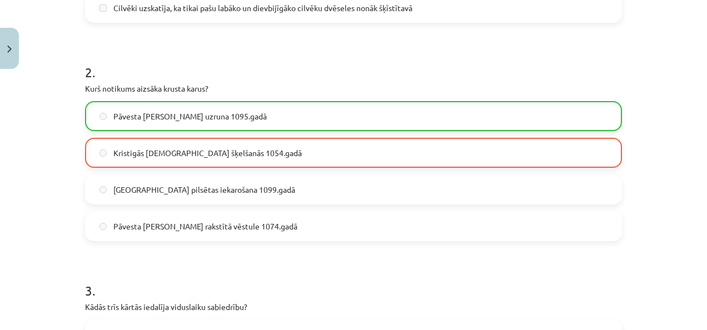
scroll to position [447, 0]
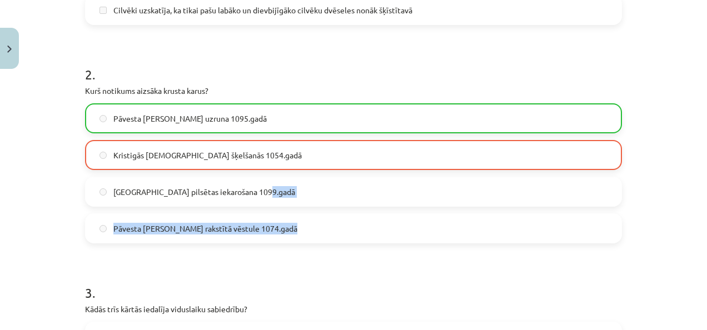
drag, startPoint x: 693, startPoint y: 218, endPoint x: 694, endPoint y: 158, distance: 60.0
click at [694, 158] on div "Mācību tēma: Vēsture i - 10. klases 1. ieskaites mācību materiāls #6 📜 4. daļa.…" at bounding box center [353, 165] width 707 height 330
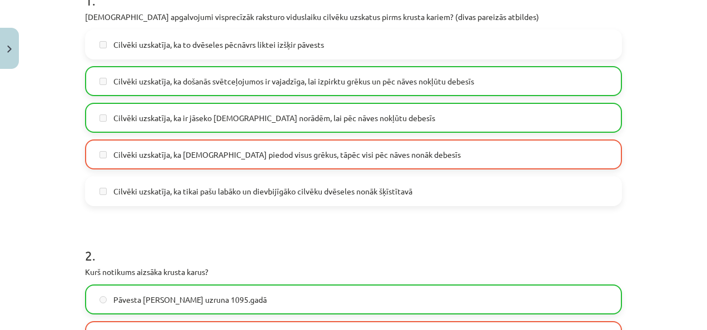
scroll to position [687, 0]
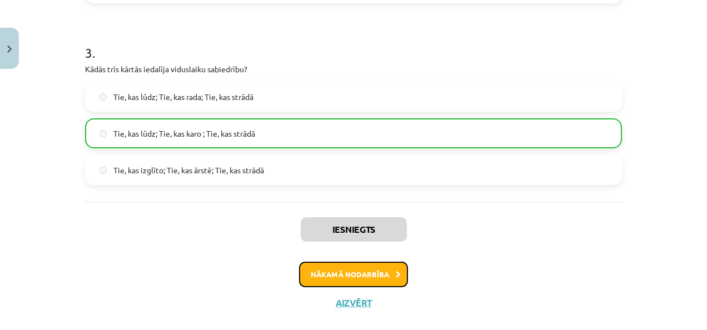
click at [345, 262] on button "Nākamā nodarbība" at bounding box center [353, 275] width 109 height 26
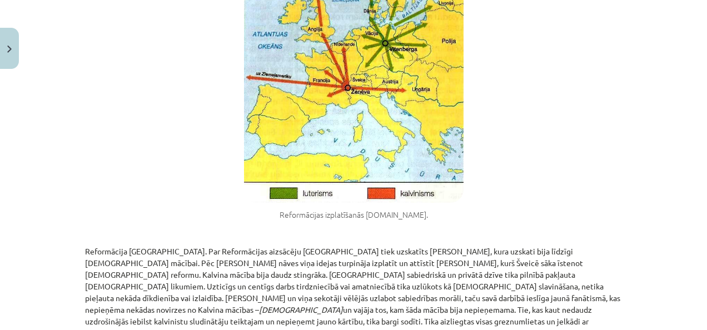
scroll to position [2130, 0]
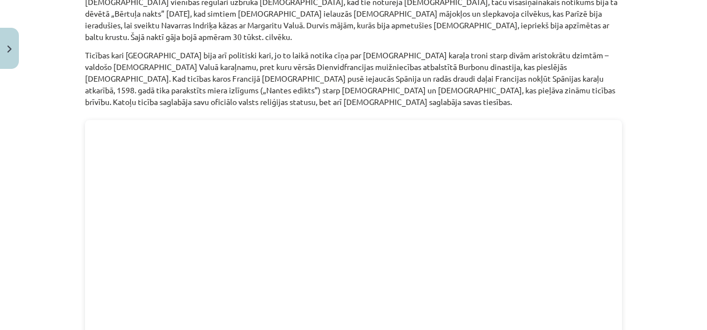
scroll to position [718, 0]
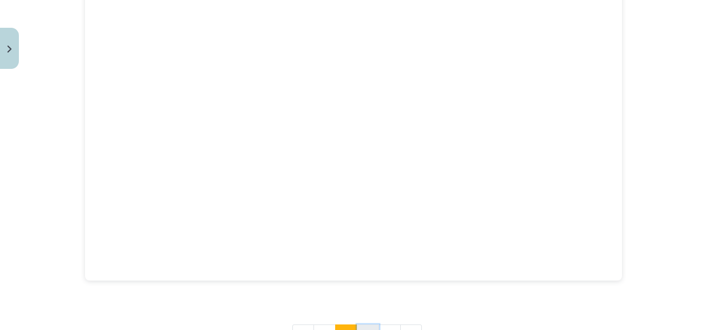
click at [357, 324] on button "3" at bounding box center [368, 335] width 22 height 22
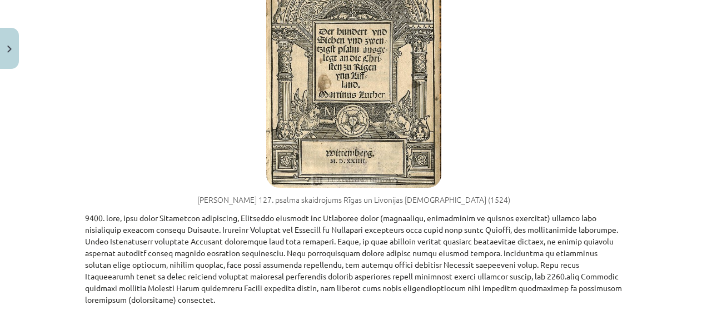
scroll to position [539, 0]
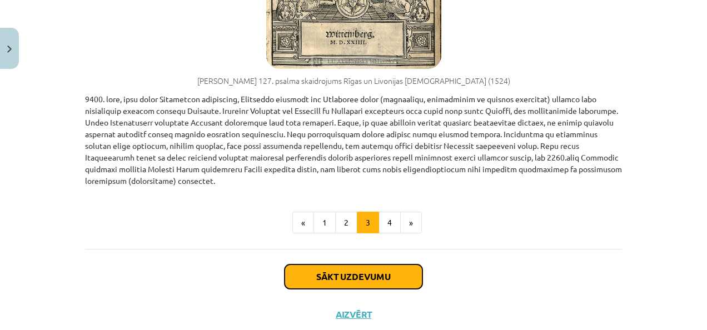
click at [364, 264] on button "Sākt uzdevumu" at bounding box center [353, 276] width 138 height 24
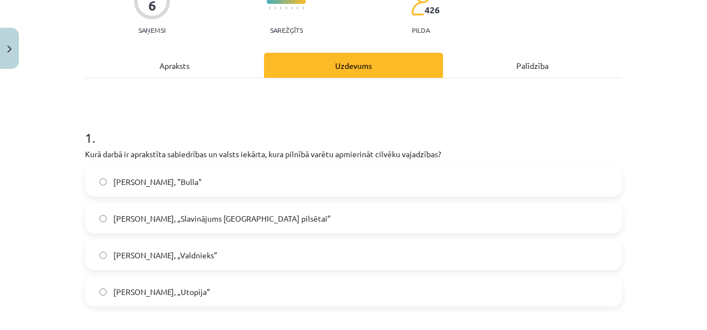
scroll to position [150, 0]
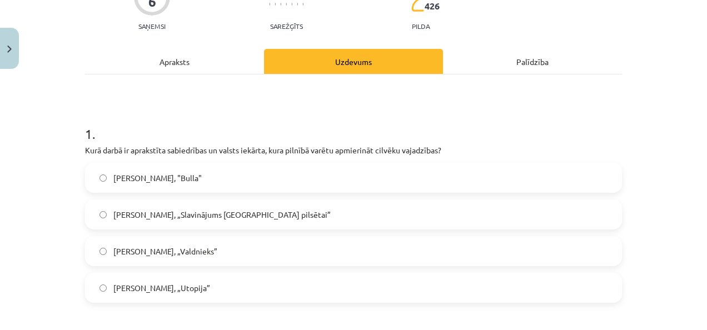
click at [157, 49] on div "Apraksts" at bounding box center [174, 61] width 179 height 25
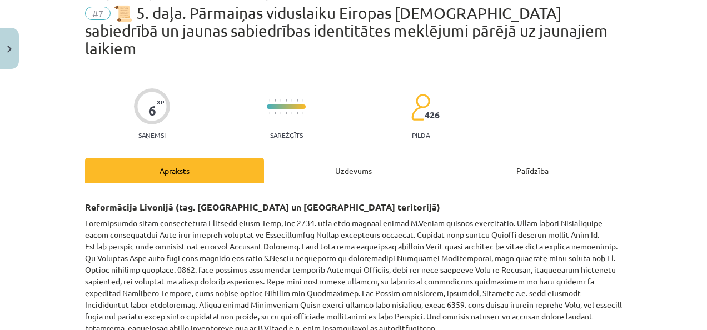
scroll to position [28, 0]
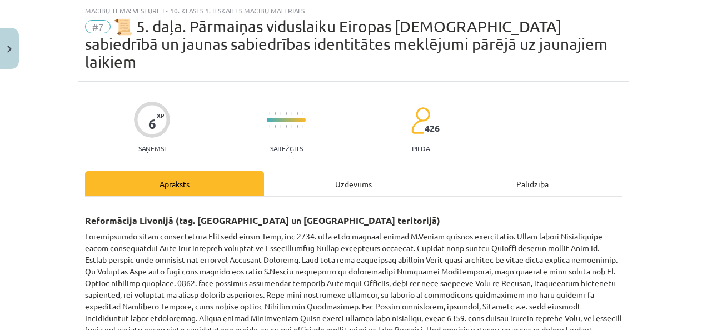
drag, startPoint x: 694, startPoint y: 92, endPoint x: 694, endPoint y: 121, distance: 28.9
click at [694, 121] on div "Mācību tēma: Vēsture i - 10. klases 1. ieskaites mācību materiāls #7 📜 5. daļa.…" at bounding box center [353, 165] width 707 height 330
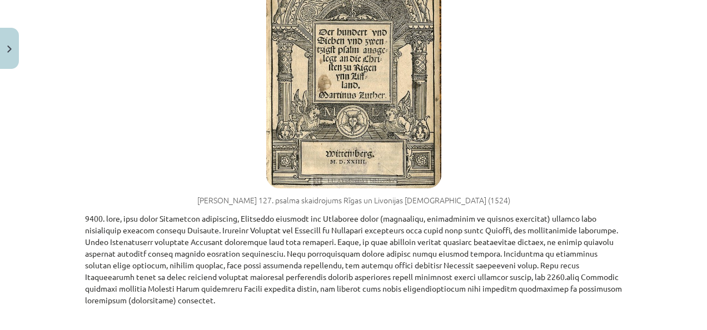
scroll to position [504, 0]
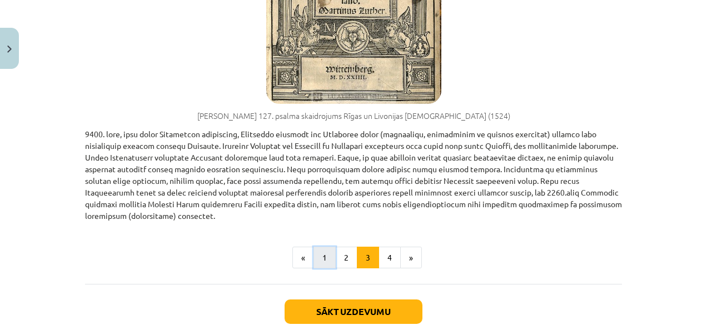
click at [318, 247] on button "1" at bounding box center [324, 258] width 22 height 22
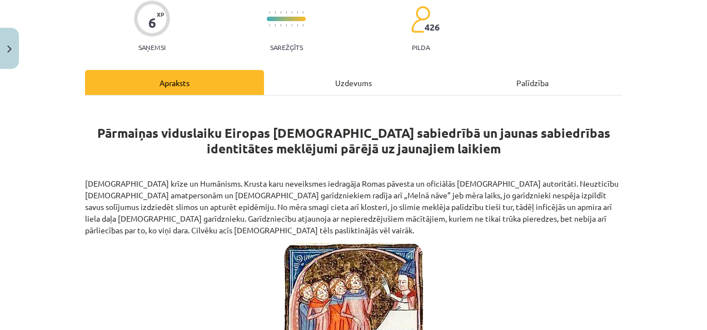
scroll to position [113, 0]
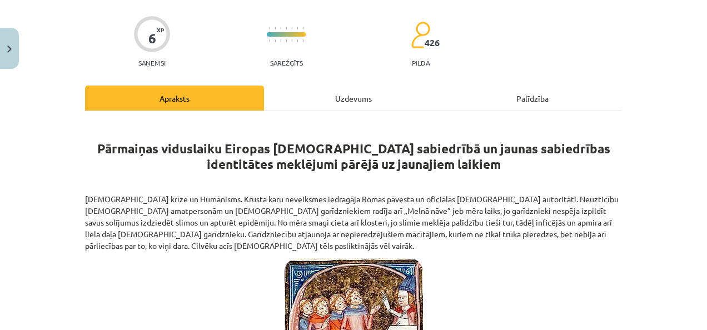
click at [377, 86] on div "Uzdevums" at bounding box center [353, 98] width 179 height 25
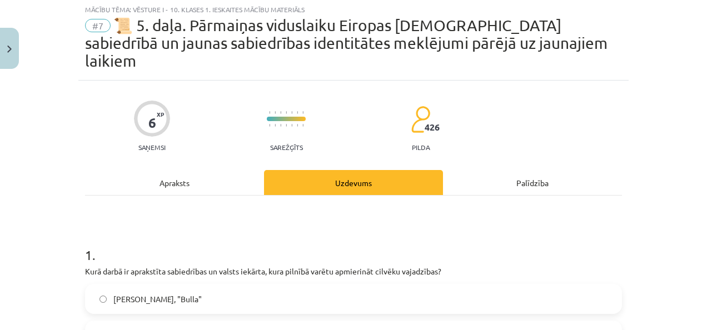
scroll to position [28, 0]
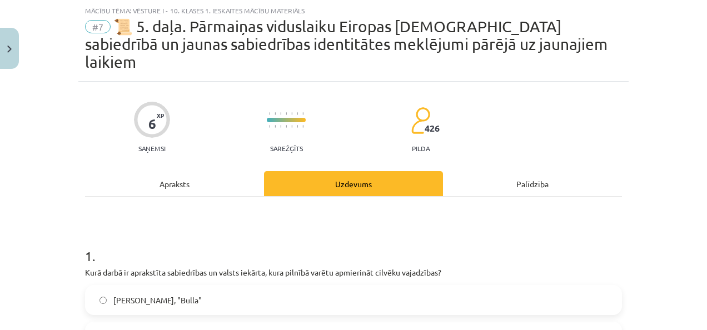
click at [181, 171] on div "Apraksts" at bounding box center [174, 183] width 179 height 25
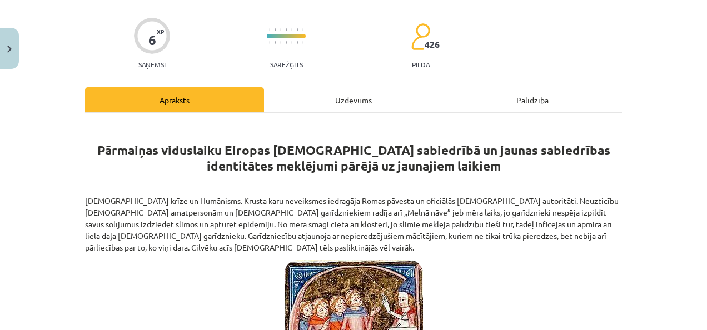
scroll to position [109, 0]
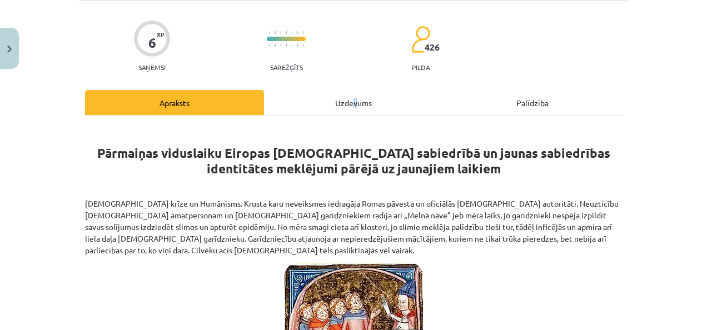
click at [351, 90] on div "Uzdevums" at bounding box center [353, 102] width 179 height 25
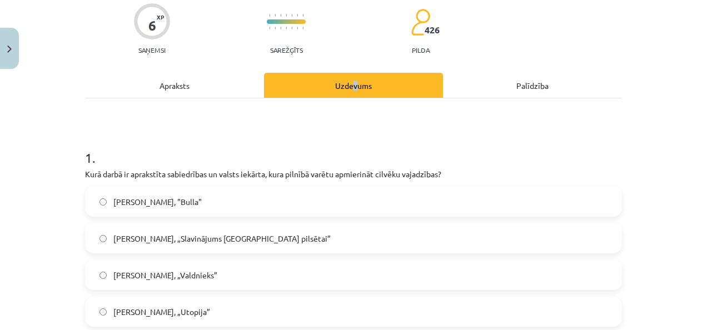
scroll to position [123, 0]
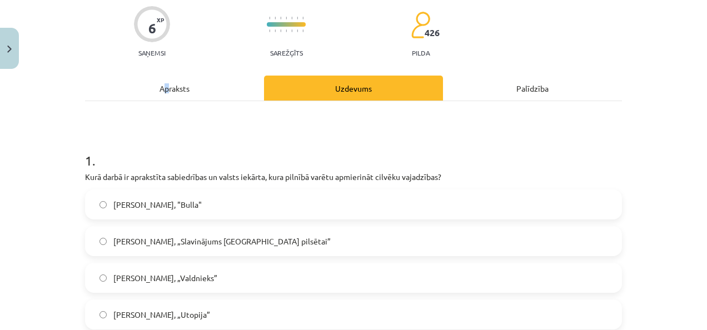
click at [163, 76] on div "Apraksts" at bounding box center [174, 88] width 179 height 25
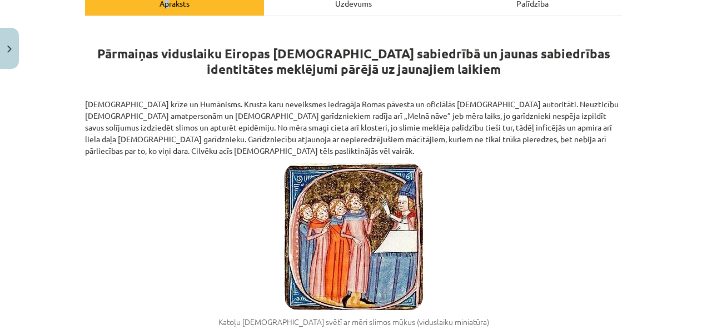
scroll to position [171, 0]
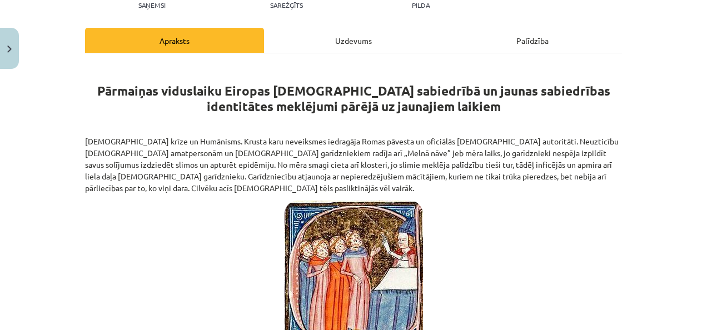
click at [332, 29] on div "Uzdevums" at bounding box center [353, 40] width 179 height 25
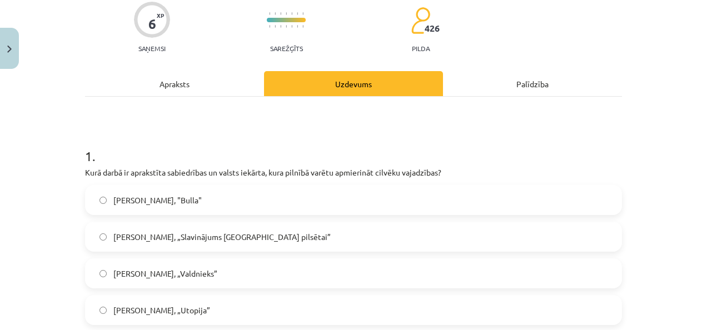
scroll to position [126, 0]
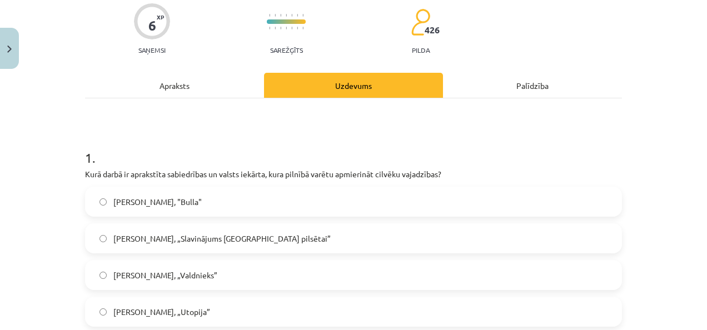
click at [167, 73] on div "Apraksts" at bounding box center [174, 85] width 179 height 25
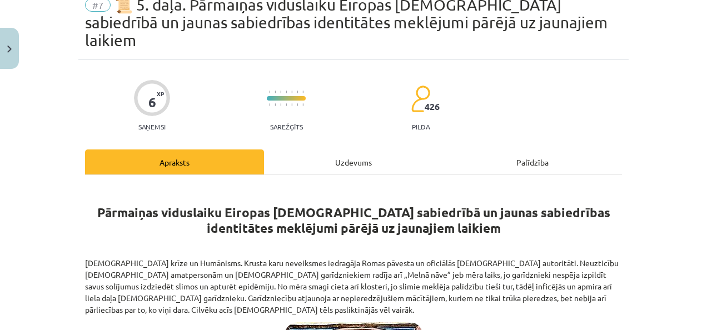
scroll to position [46, 0]
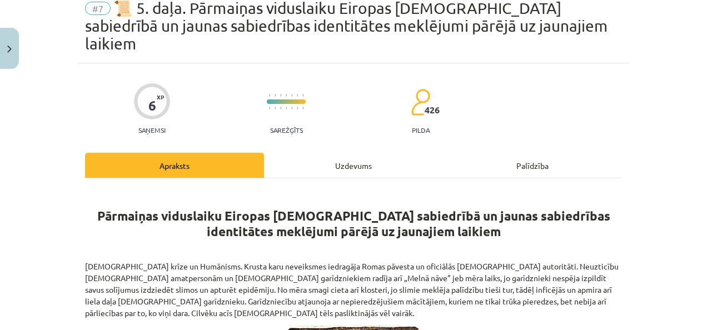
click at [367, 153] on div "Uzdevums" at bounding box center [353, 165] width 179 height 25
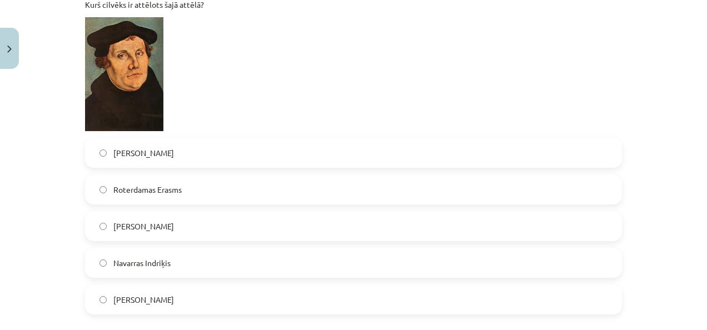
scroll to position [737, 0]
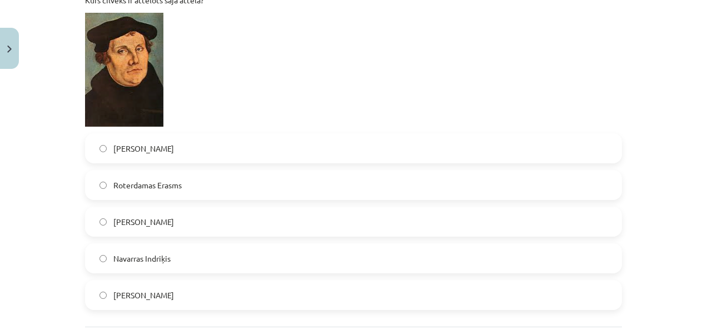
click at [343, 281] on label "Martiņš Luters" at bounding box center [353, 295] width 534 height 28
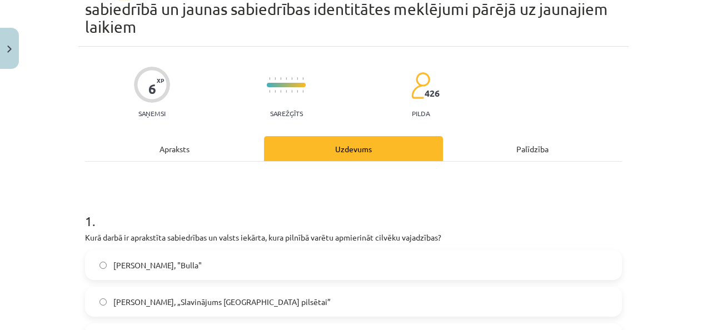
scroll to position [61, 0]
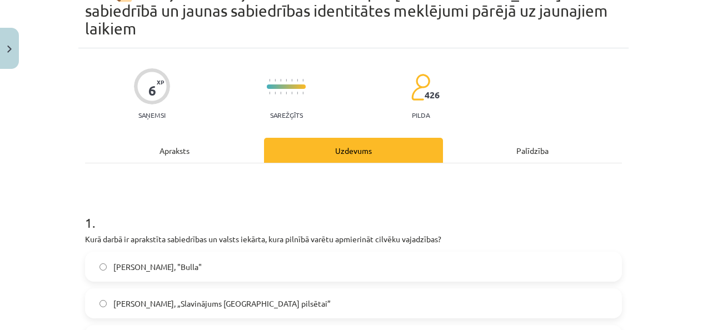
click at [163, 138] on div "Apraksts" at bounding box center [174, 150] width 179 height 25
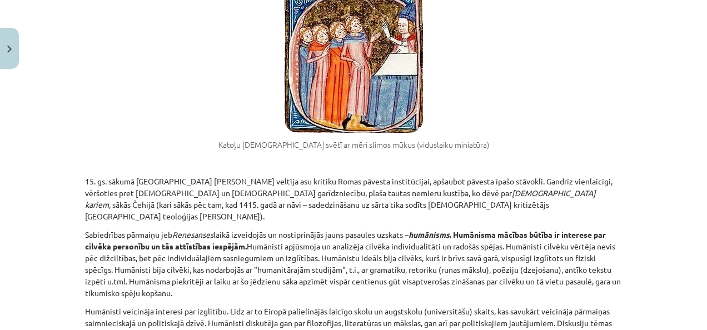
scroll to position [389, 0]
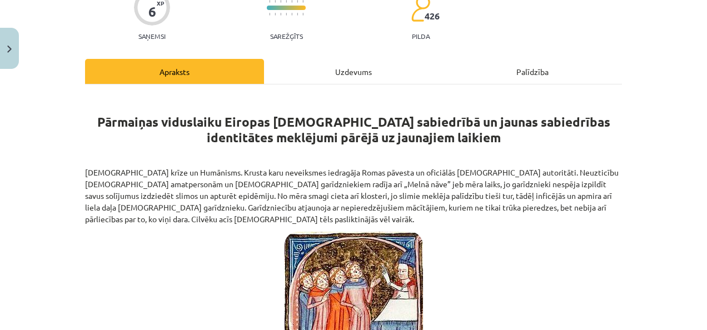
click at [382, 59] on div "Uzdevums" at bounding box center [353, 71] width 179 height 25
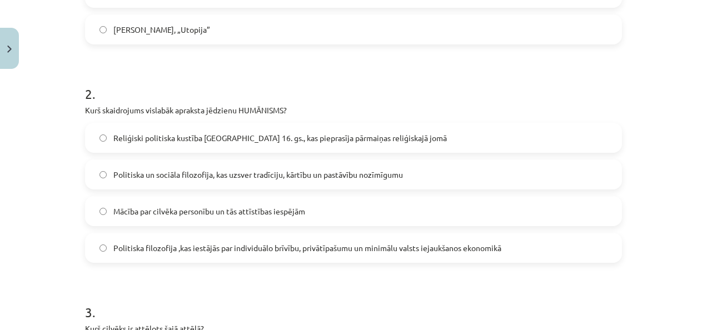
scroll to position [409, 0]
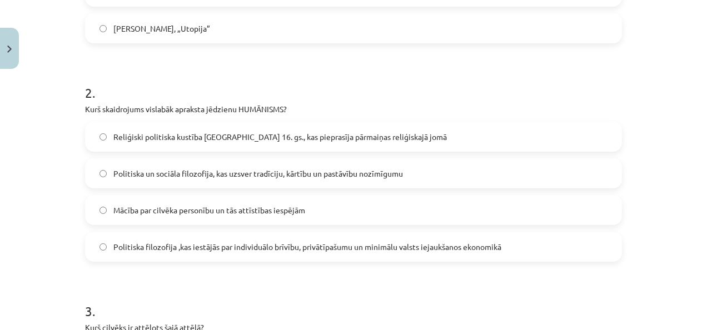
click at [539, 201] on label "Mācība par cilvēka personību un tās attīstības iespējām" at bounding box center [353, 210] width 534 height 28
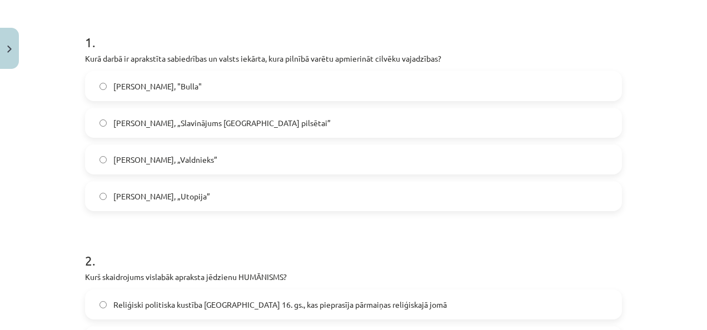
scroll to position [222, 0]
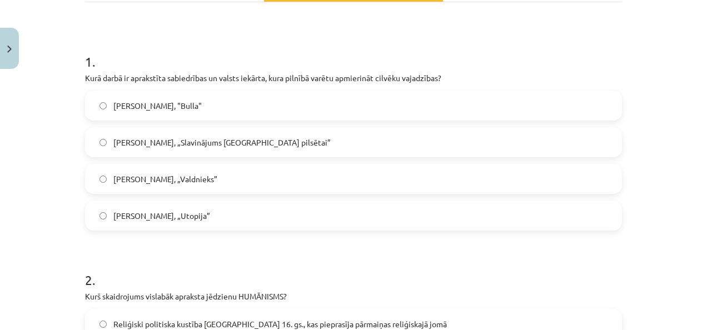
click at [569, 92] on label "Mārtiņš Luters, "Bulla"" at bounding box center [353, 106] width 534 height 28
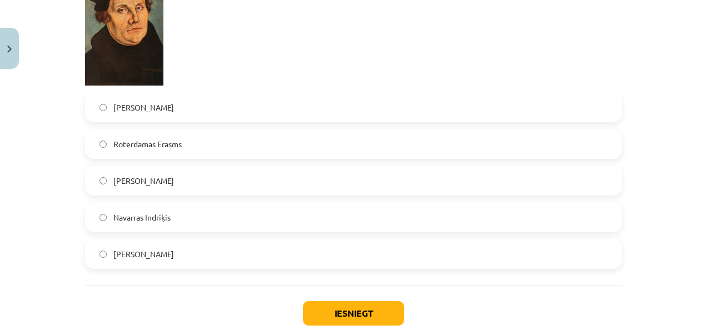
scroll to position [827, 0]
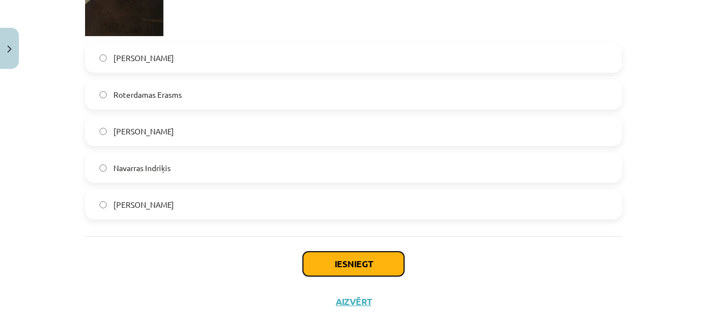
click at [376, 252] on button "Iesniegt" at bounding box center [353, 264] width 101 height 24
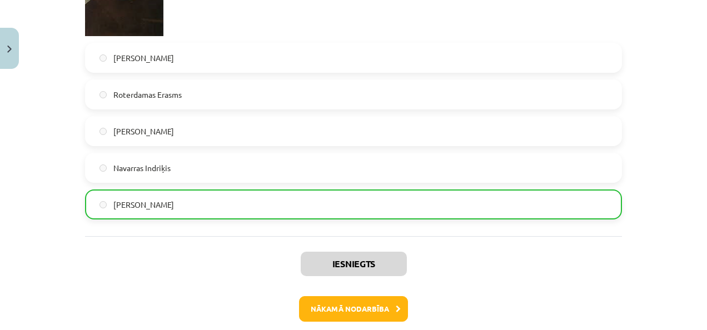
click at [656, 232] on div "Mācību tēma: Vēsture i - 10. klases 1. ieskaites mācību materiāls #7 📜 5. daļa.…" at bounding box center [353, 165] width 707 height 330
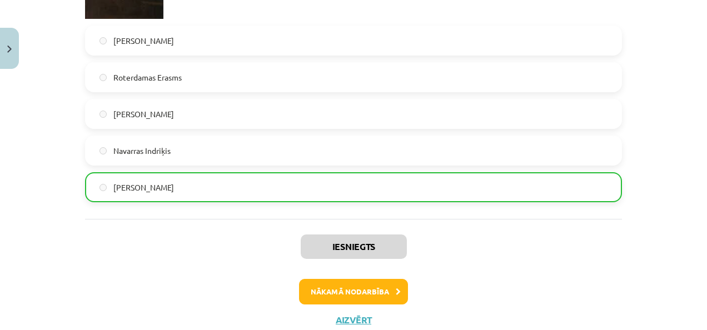
scroll to position [862, 0]
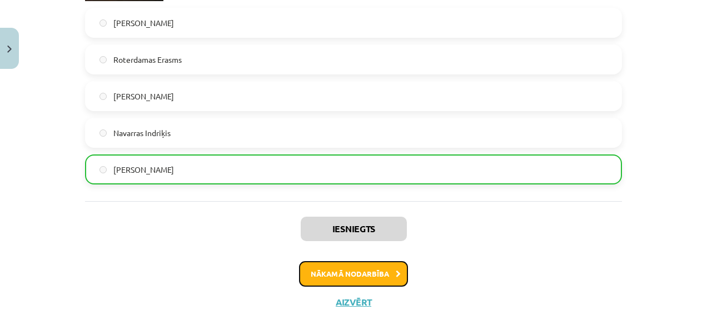
click at [378, 261] on button "Nākamā nodarbība" at bounding box center [353, 274] width 109 height 26
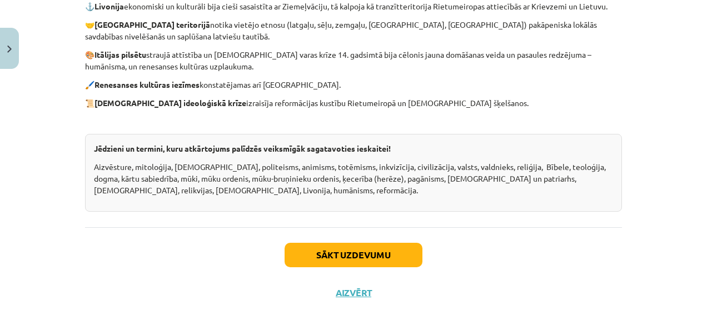
scroll to position [559, 0]
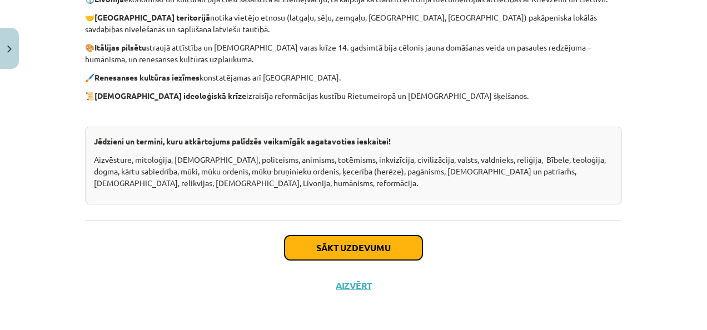
click at [381, 260] on button "Sākt uzdevumu" at bounding box center [353, 248] width 138 height 24
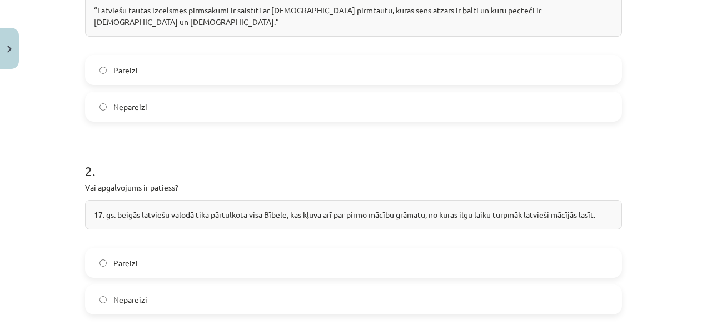
scroll to position [293, 0]
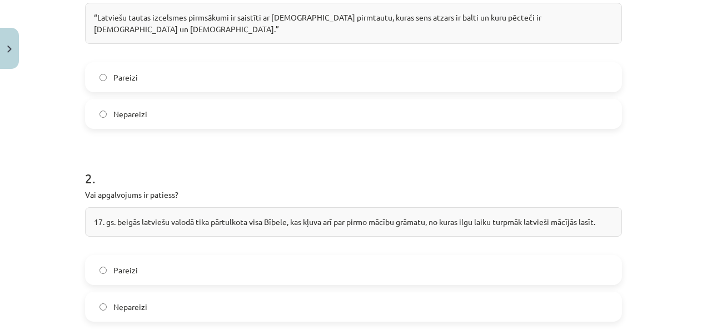
click at [437, 100] on label "Nepareizi" at bounding box center [353, 114] width 534 height 28
click at [416, 100] on label "Nepareizi" at bounding box center [353, 114] width 534 height 28
click at [378, 297] on label "Nepareizi" at bounding box center [353, 307] width 534 height 28
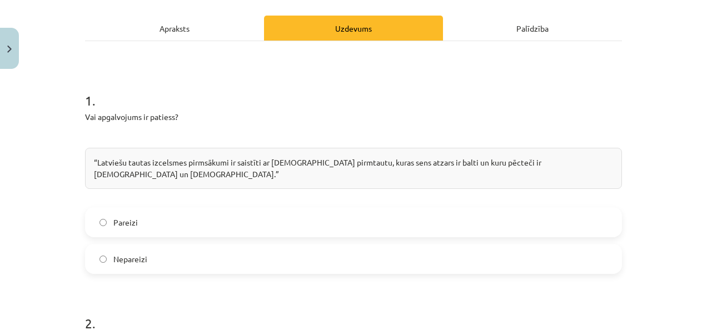
scroll to position [141, 0]
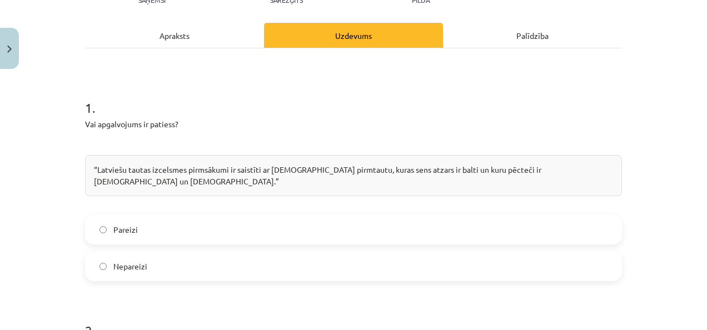
click at [478, 216] on label "Pareizi" at bounding box center [353, 230] width 534 height 28
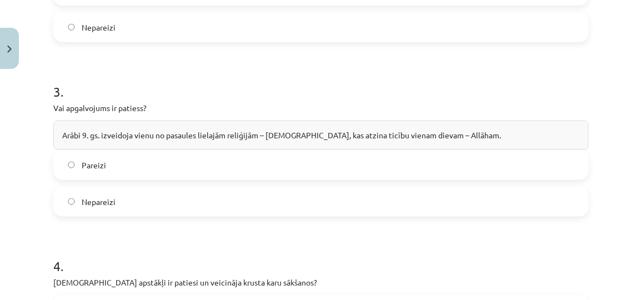
scroll to position [586, 0]
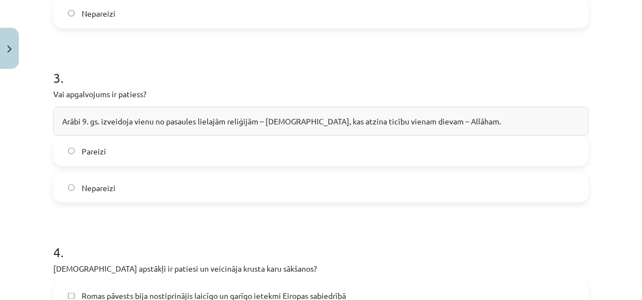
click at [423, 138] on label "Pareizi" at bounding box center [320, 151] width 533 height 28
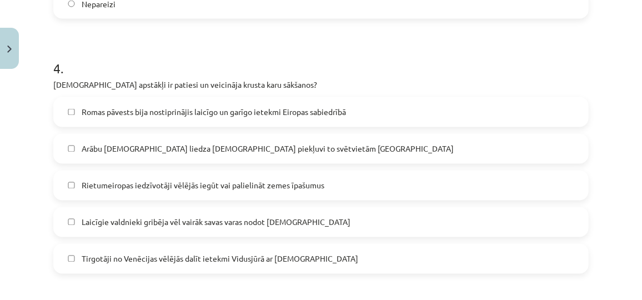
scroll to position [781, 0]
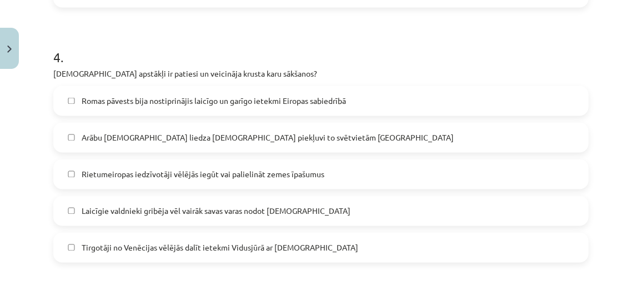
click at [438, 99] on label "Romas pāvests bija nostiprinājis laicīgo un garīgo ietekmi Eiropas sabiedrībā" at bounding box center [320, 101] width 533 height 28
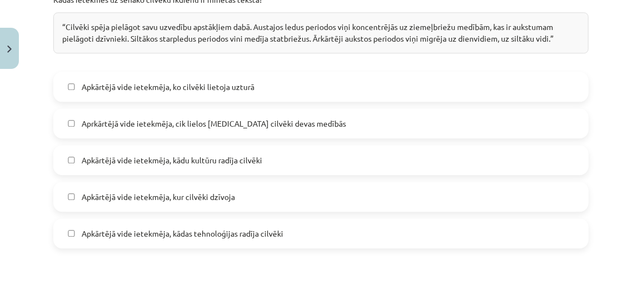
scroll to position [1092, 0]
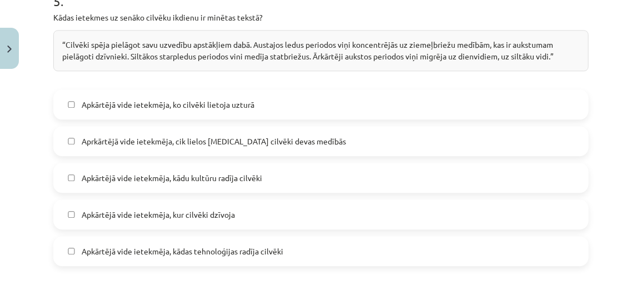
click at [399, 92] on label "Apkārtējā vide ietekmēja, ko cilvēki lietoja uzturā" at bounding box center [320, 105] width 533 height 28
click at [289, 210] on label "Apkārtējā vide ietekmēja, kur cilvēki dzīvoja" at bounding box center [320, 215] width 533 height 28
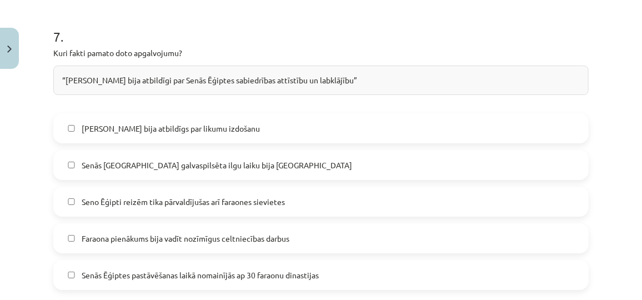
scroll to position [1668, 0]
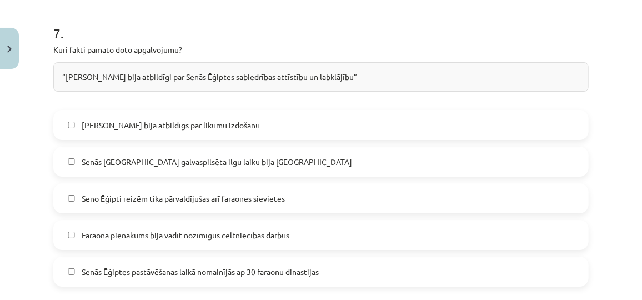
click at [385, 111] on label "Faraons bija atbildīgs par likumu izdošanu" at bounding box center [320, 125] width 533 height 28
click at [321, 221] on label "Faraona pienākums bija vadīt nozīmīgus celtniecības darbus" at bounding box center [320, 235] width 533 height 28
click at [354, 148] on label "Senās Ēģiptes galvaspilsēta ilgu laiku bija Tēbas" at bounding box center [320, 162] width 533 height 28
click at [345, 148] on label "Senās Ēģiptes galvaspilsēta ilgu laiku bija Tēbas" at bounding box center [320, 162] width 533 height 28
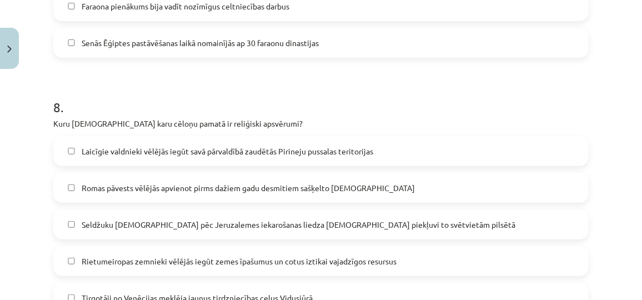
scroll to position [1918, 0]
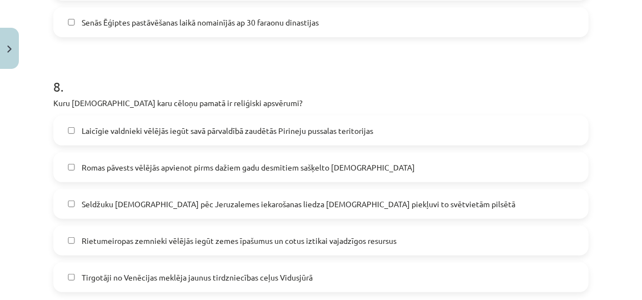
click at [421, 153] on label "Romas pāvests vēlējās apvienot pirms dažiem gadu desmitiem sašķelto kristīgo ba…" at bounding box center [320, 167] width 533 height 28
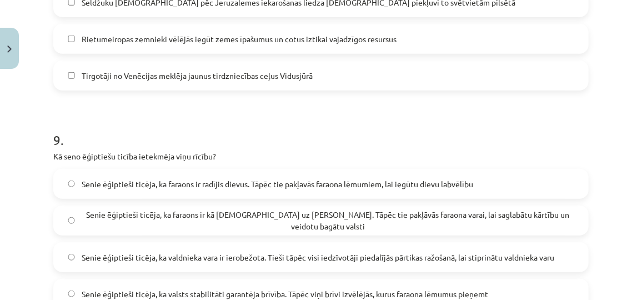
scroll to position [2133, 0]
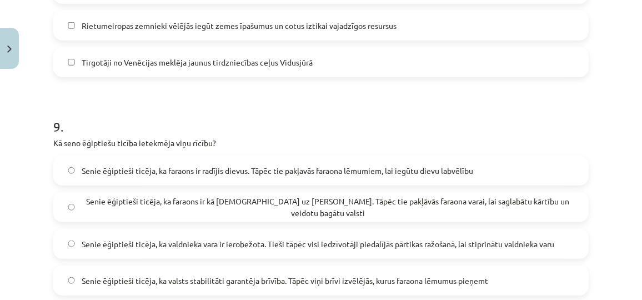
click at [562, 193] on label "Senie ēģiptieši ticēja, ka faraons ir kā dievs uz Zemes. Tāpēc tie pakļāvās far…" at bounding box center [320, 207] width 533 height 28
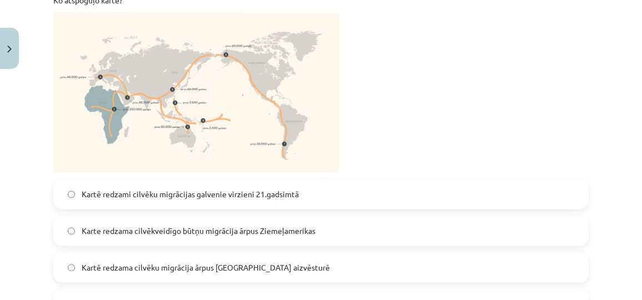
scroll to position [2497, 0]
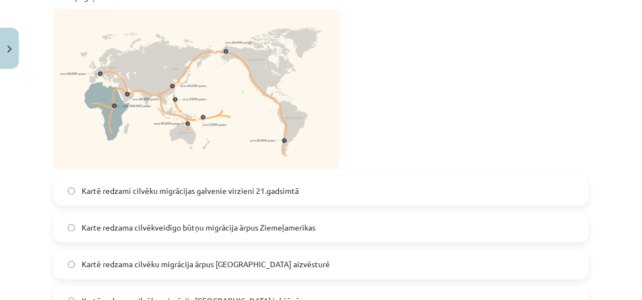
click at [393, 251] on label "Kartē redzama cilvēku migrācija ārpus Āfrikas aizvēsturē" at bounding box center [320, 265] width 533 height 28
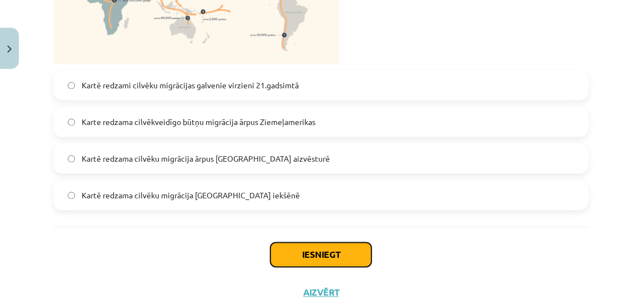
click at [318, 243] on button "Iesniegt" at bounding box center [321, 255] width 101 height 24
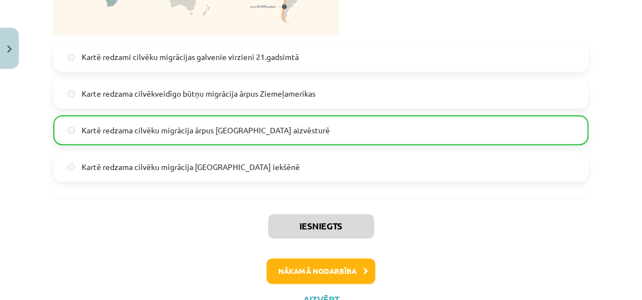
scroll to position [2638, 0]
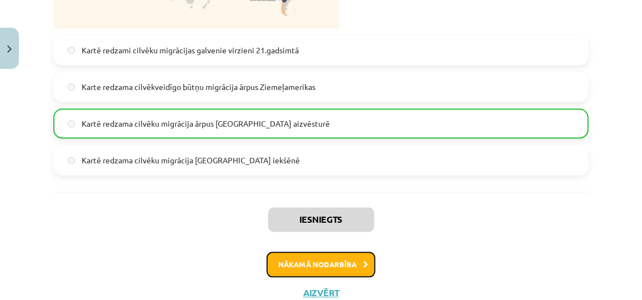
click at [292, 252] on button "Nākamā nodarbība" at bounding box center [321, 265] width 109 height 26
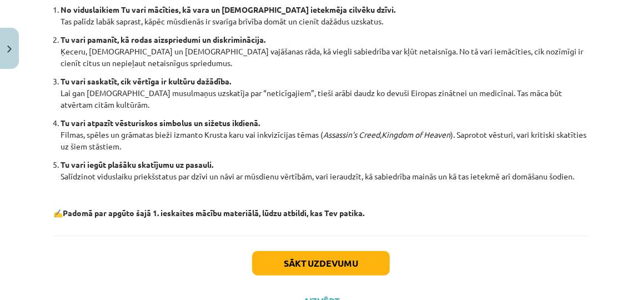
scroll to position [357, 0]
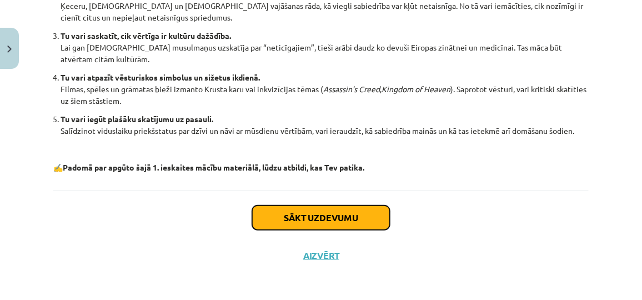
click at [357, 209] on button "Sākt uzdevumu" at bounding box center [321, 218] width 138 height 24
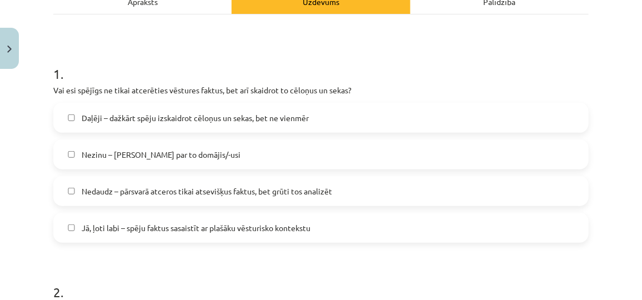
scroll to position [185, 0]
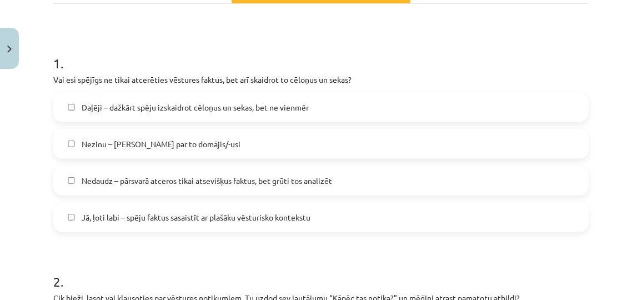
click at [426, 185] on label "Nedaudz – pārsvarā atceros tikai atsevišķus faktus, bet grūti tos analizēt" at bounding box center [320, 181] width 533 height 28
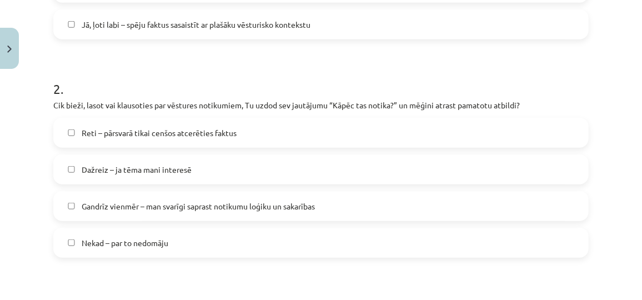
scroll to position [381, 0]
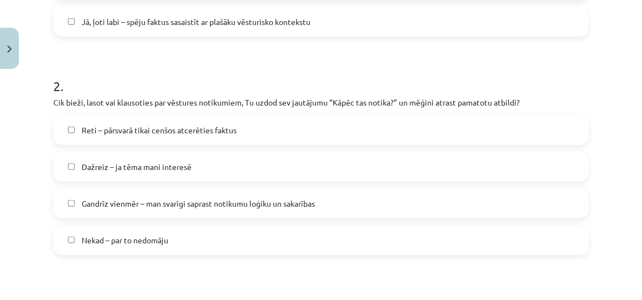
click at [396, 209] on label "Gandrīz vienmēr – man svarīgi saprast notikumu loģiku un sakarības" at bounding box center [320, 203] width 533 height 28
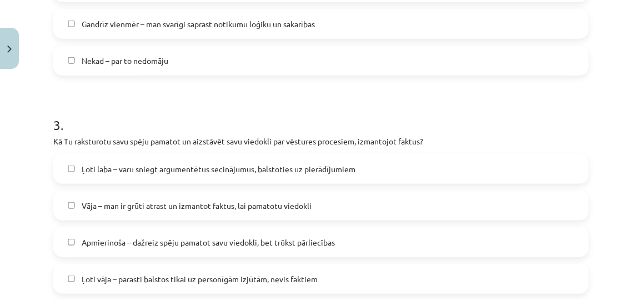
scroll to position [573, 0]
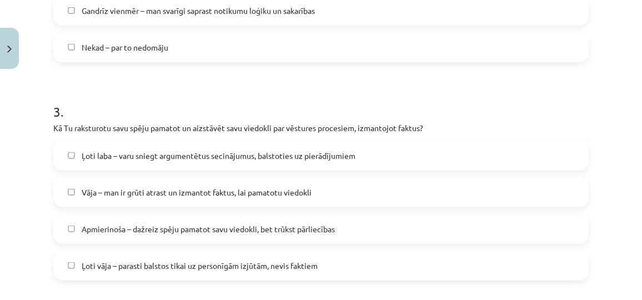
click at [483, 233] on label "Apmierinoša – dažreiz spēju pamatot savu viedokli, bet trūkst pārliecības" at bounding box center [320, 229] width 533 height 28
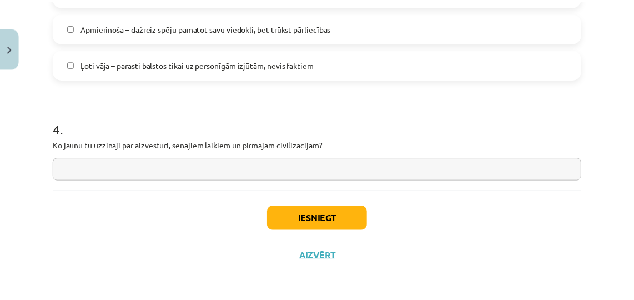
scroll to position [775, 0]
click at [378, 169] on input "text" at bounding box center [321, 168] width 536 height 23
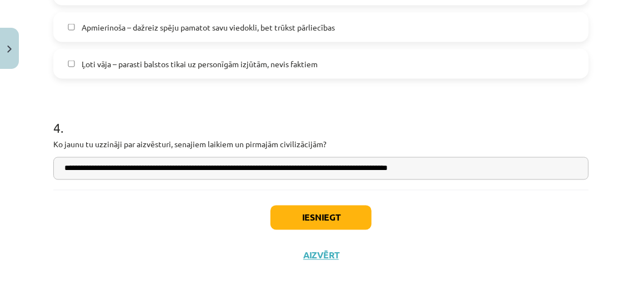
type input "**********"
click at [341, 215] on button "Iesniegt" at bounding box center [321, 218] width 101 height 24
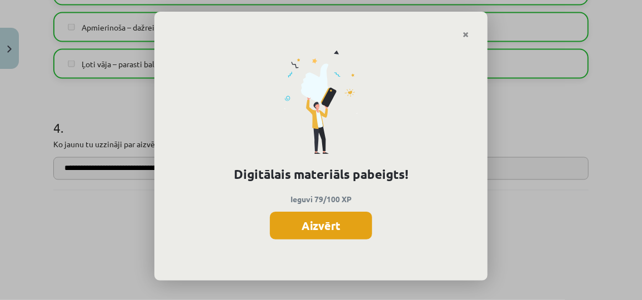
click at [337, 224] on button "Aizvērt" at bounding box center [321, 226] width 102 height 28
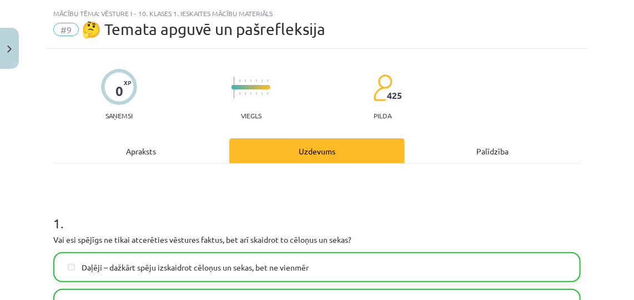
scroll to position [13, 0]
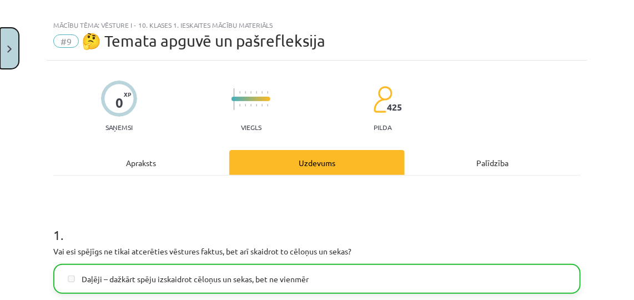
click at [7, 51] on img "Close" at bounding box center [9, 49] width 4 height 7
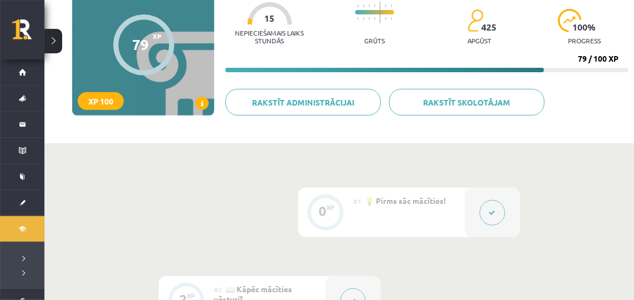
click at [262, 17] on div at bounding box center [270, 13] width 44 height 22
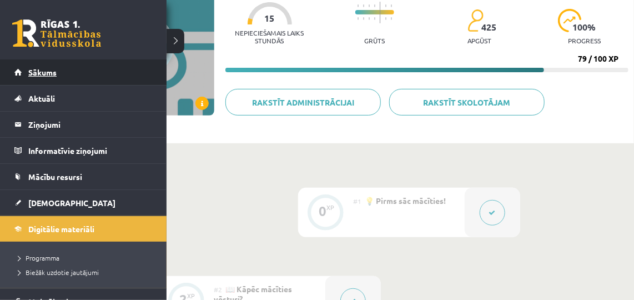
click at [26, 68] on link "Sākums" at bounding box center [83, 72] width 138 height 26
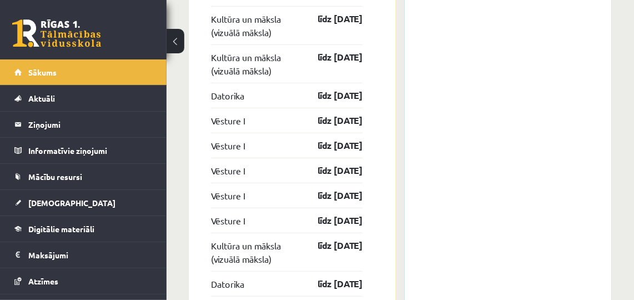
scroll to position [1727, 0]
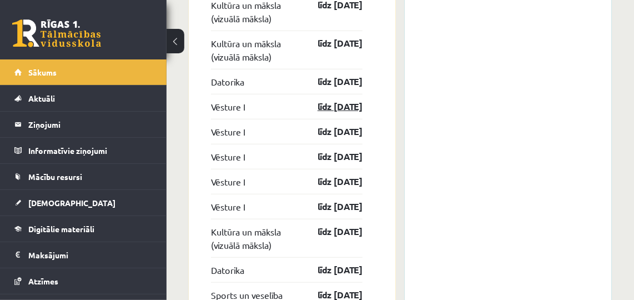
click at [340, 100] on link "līdz 31.10.25" at bounding box center [330, 106] width 64 height 13
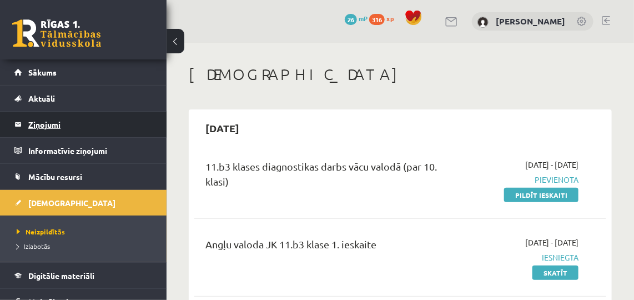
click at [59, 118] on legend "Ziņojumi 0" at bounding box center [90, 125] width 124 height 26
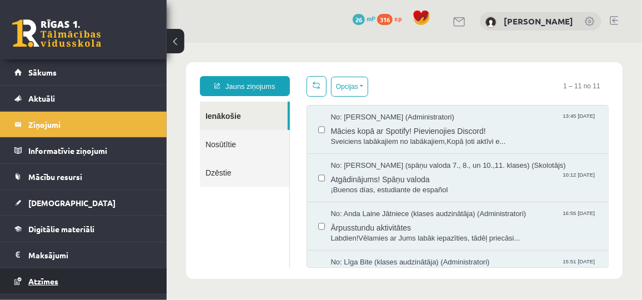
click at [44, 276] on span "Atzīmes" at bounding box center [43, 281] width 30 height 10
